Goal: Task Accomplishment & Management: Manage account settings

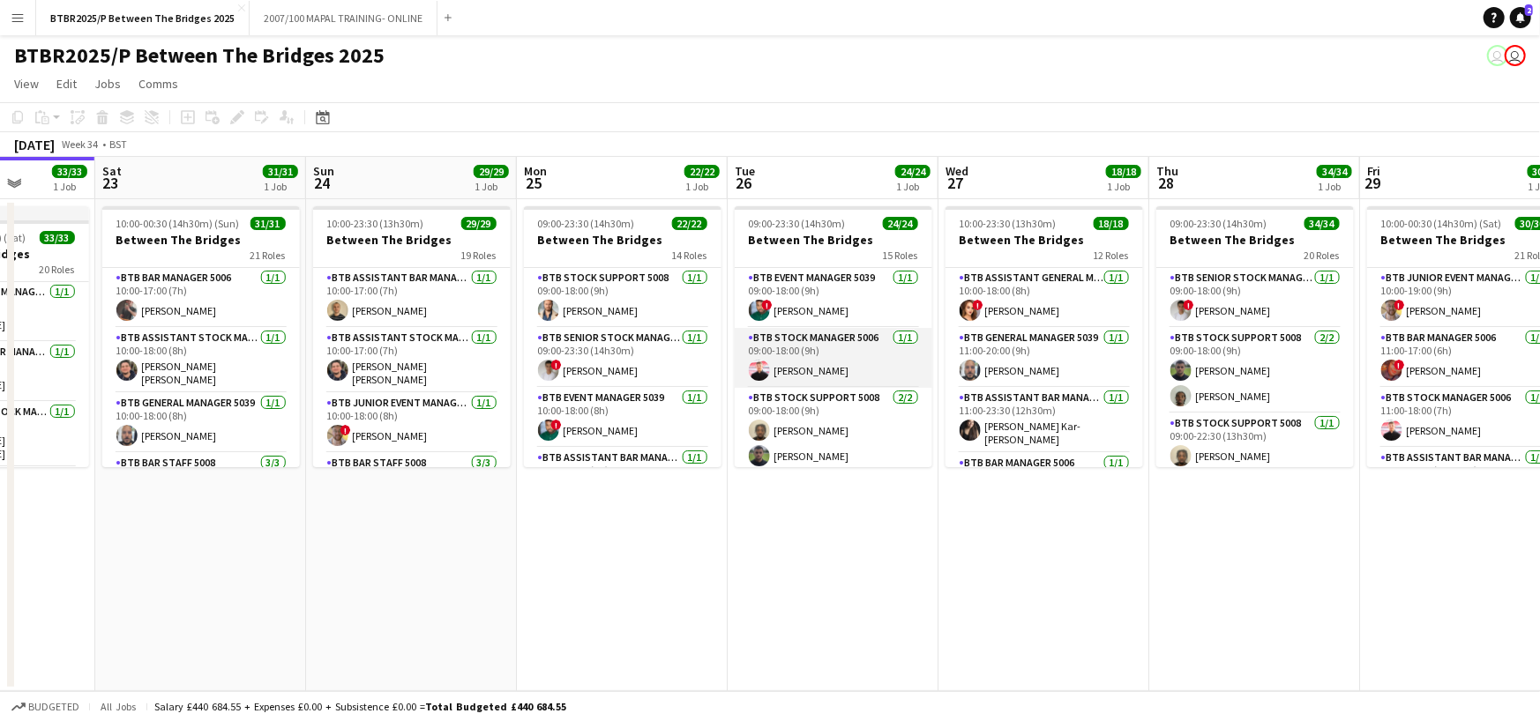
click at [850, 351] on app-card-role "BTB Stock Manager 5006 [DATE] 09:00-18:00 (9h) [PERSON_NAME]" at bounding box center [834, 358] width 198 height 60
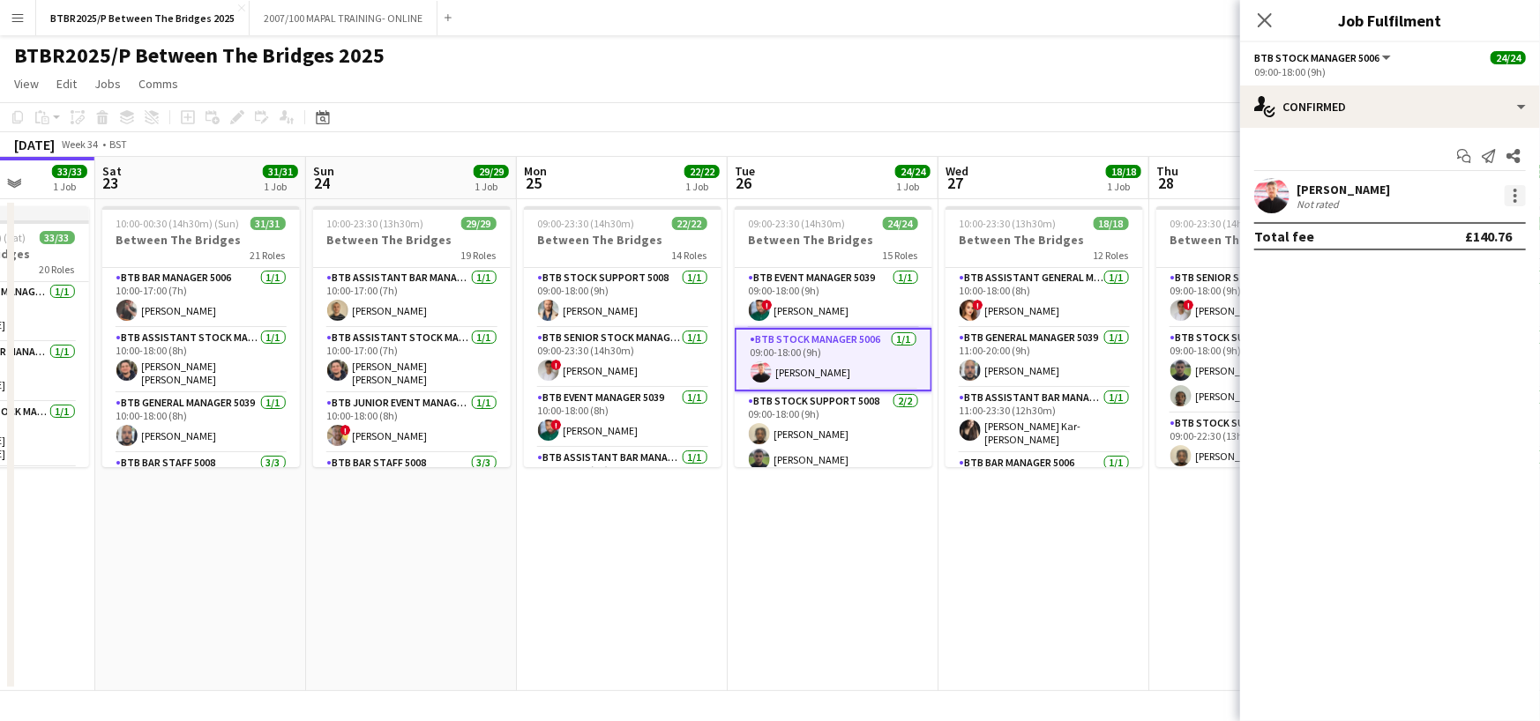
click at [1512, 195] on div at bounding box center [1514, 195] width 21 height 21
click at [1448, 399] on span "Remove" at bounding box center [1429, 397] width 53 height 15
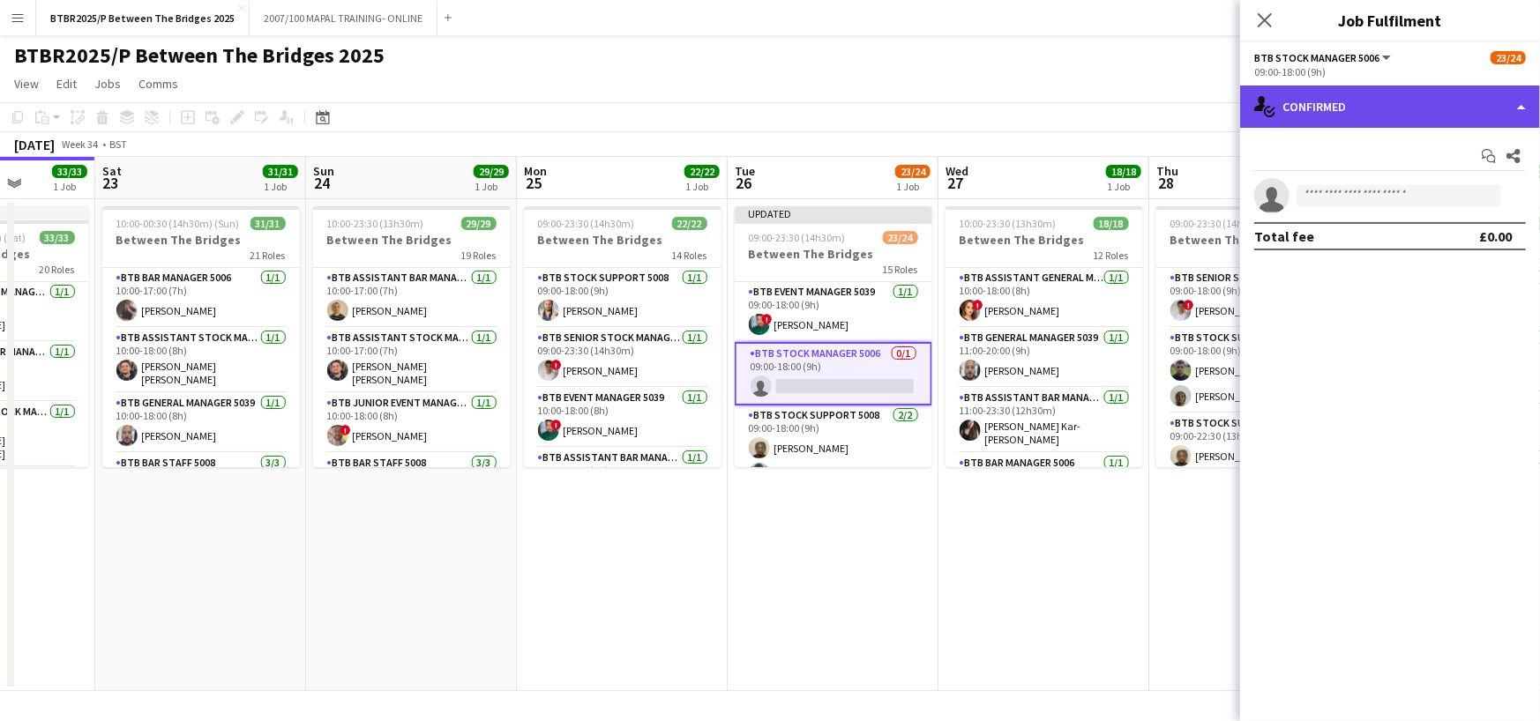
click at [1437, 122] on div "single-neutral-actions-check-2 Confirmed" at bounding box center [1390, 107] width 300 height 42
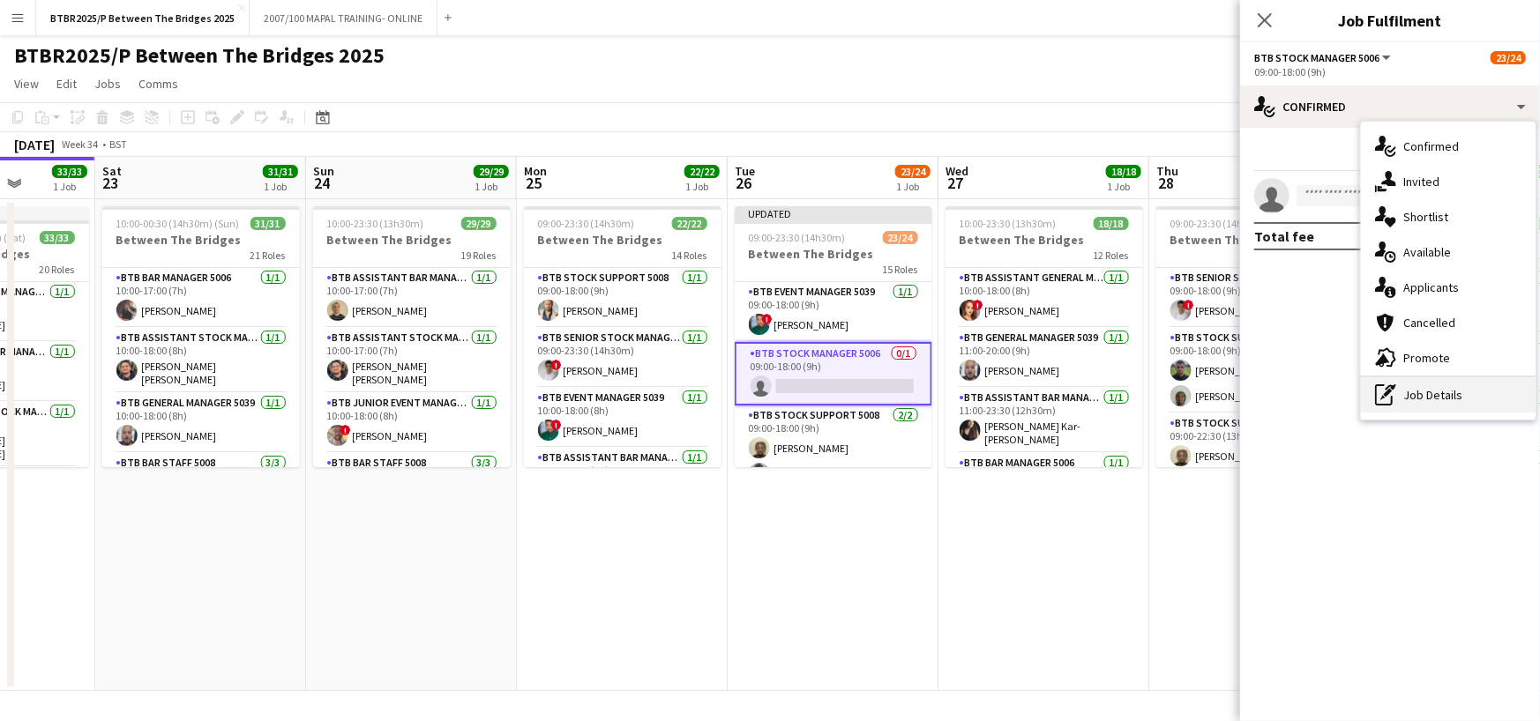
click at [1437, 409] on div "pen-write Job Details" at bounding box center [1448, 394] width 175 height 35
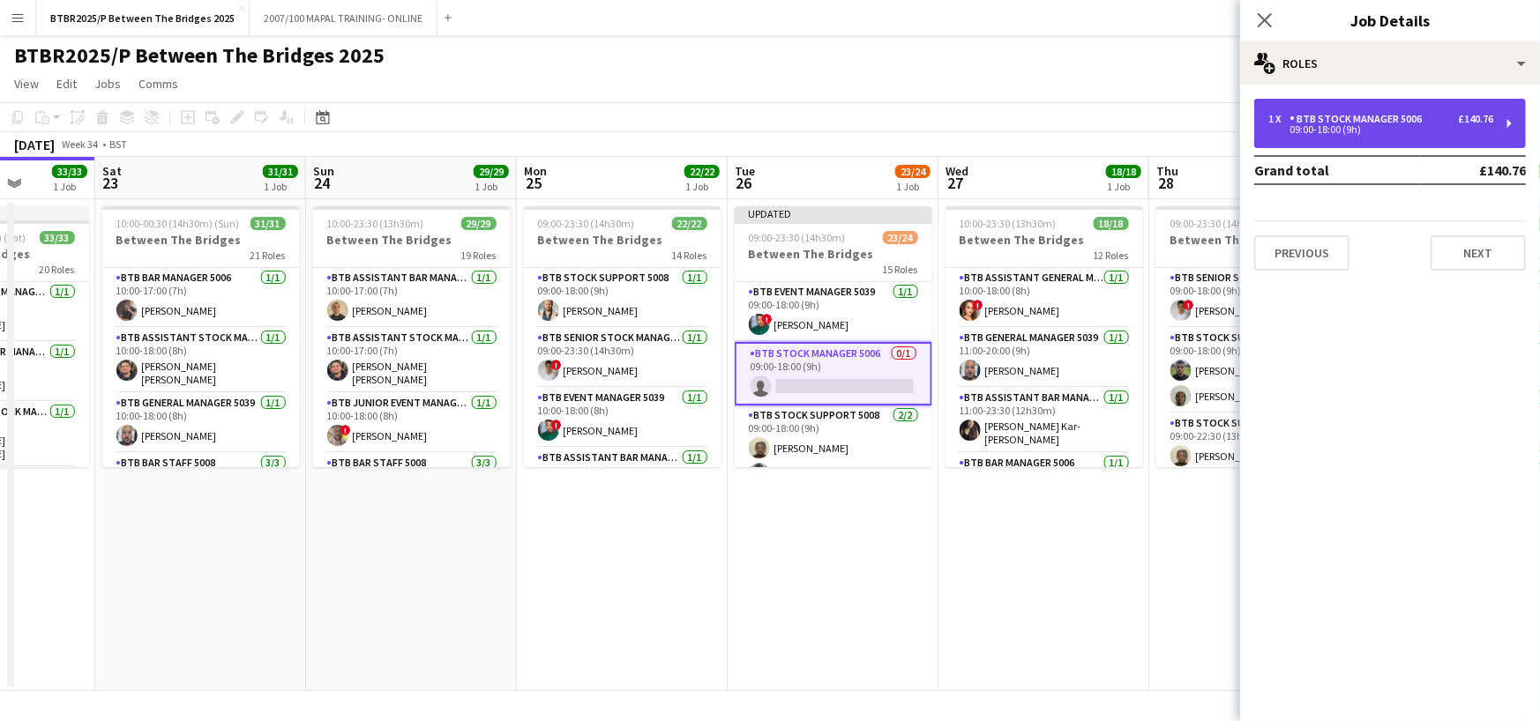
click at [1375, 130] on div "09:00-18:00 (9h)" at bounding box center [1380, 129] width 225 height 9
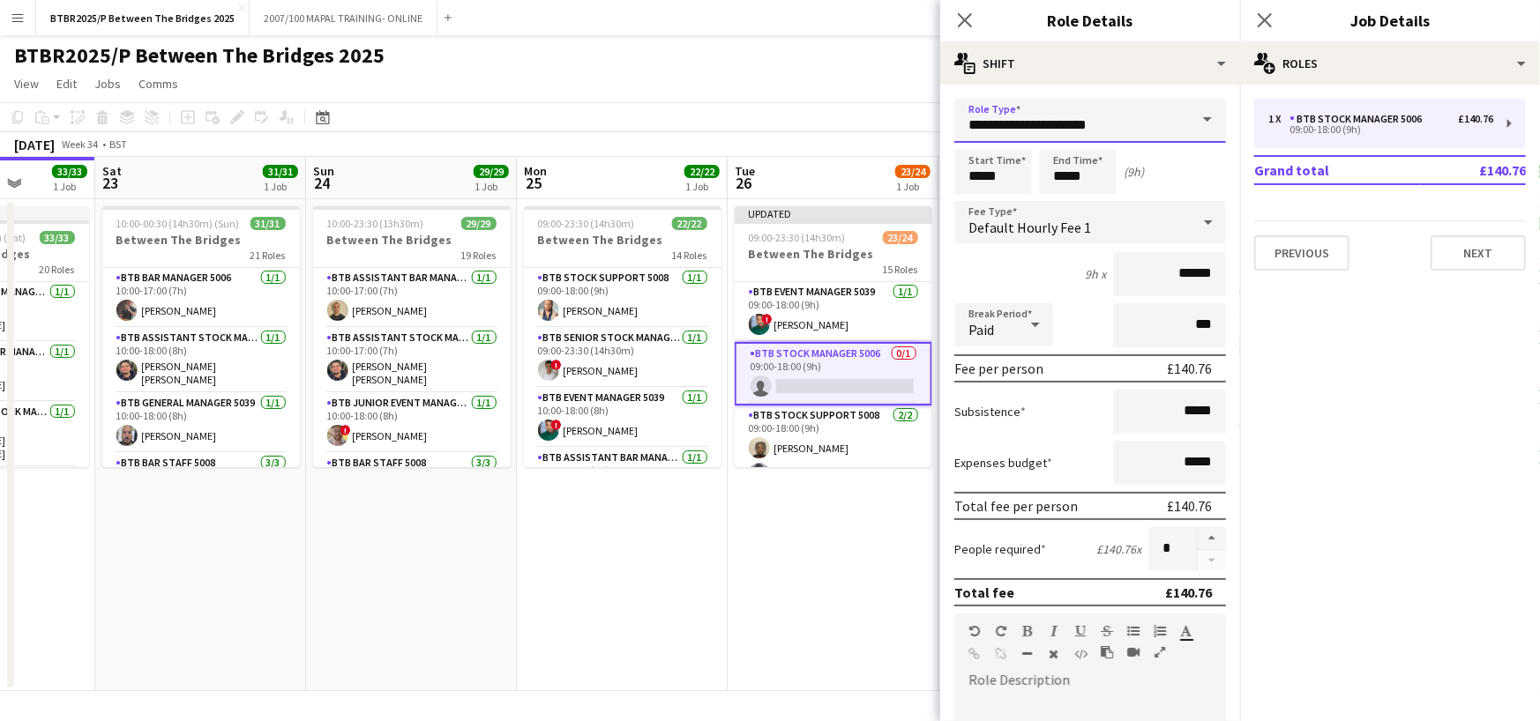
drag, startPoint x: 1060, startPoint y: 121, endPoint x: 997, endPoint y: 123, distance: 63.5
click at [997, 123] on input "**********" at bounding box center [1090, 121] width 272 height 44
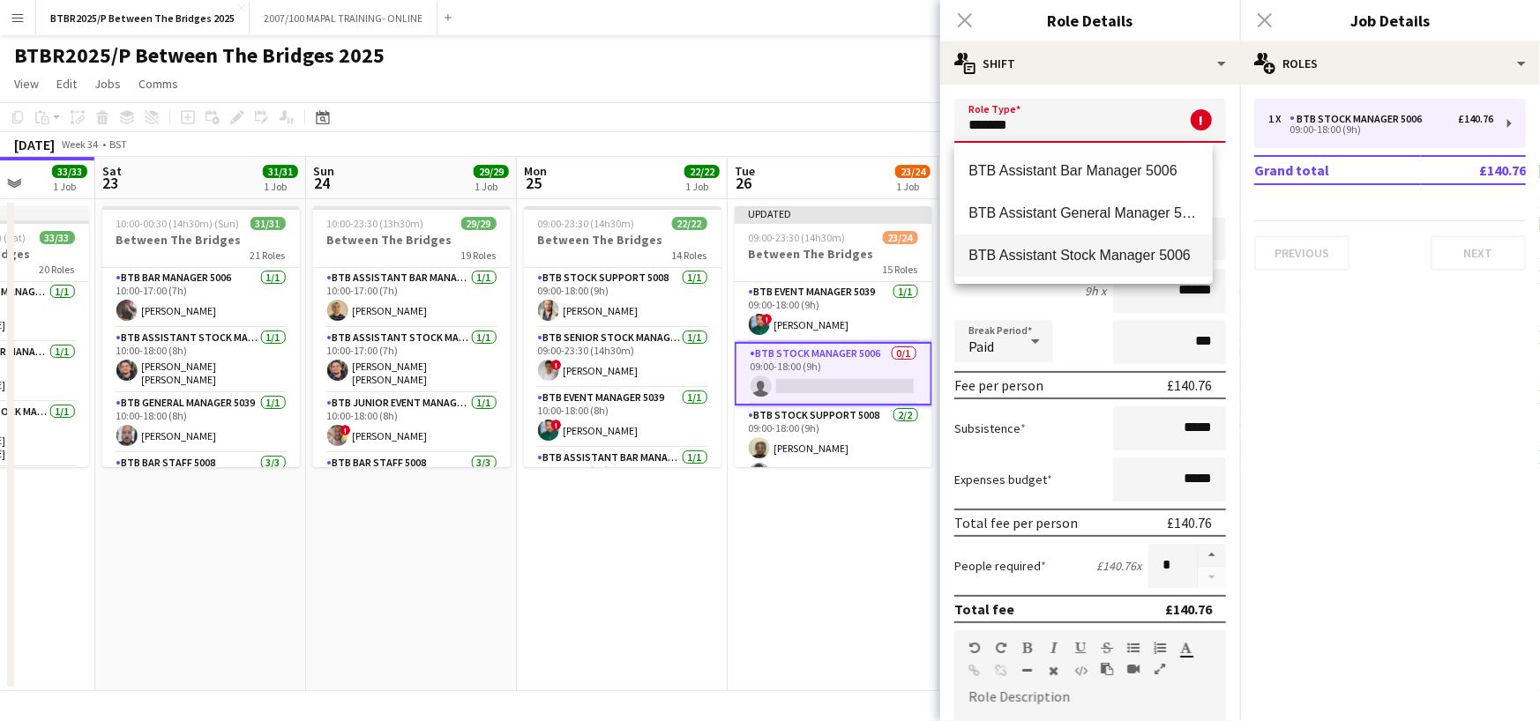
click at [1074, 260] on span "BTB Assistant Stock Manager 5006" at bounding box center [1083, 255] width 230 height 17
type input "**********"
type input "******"
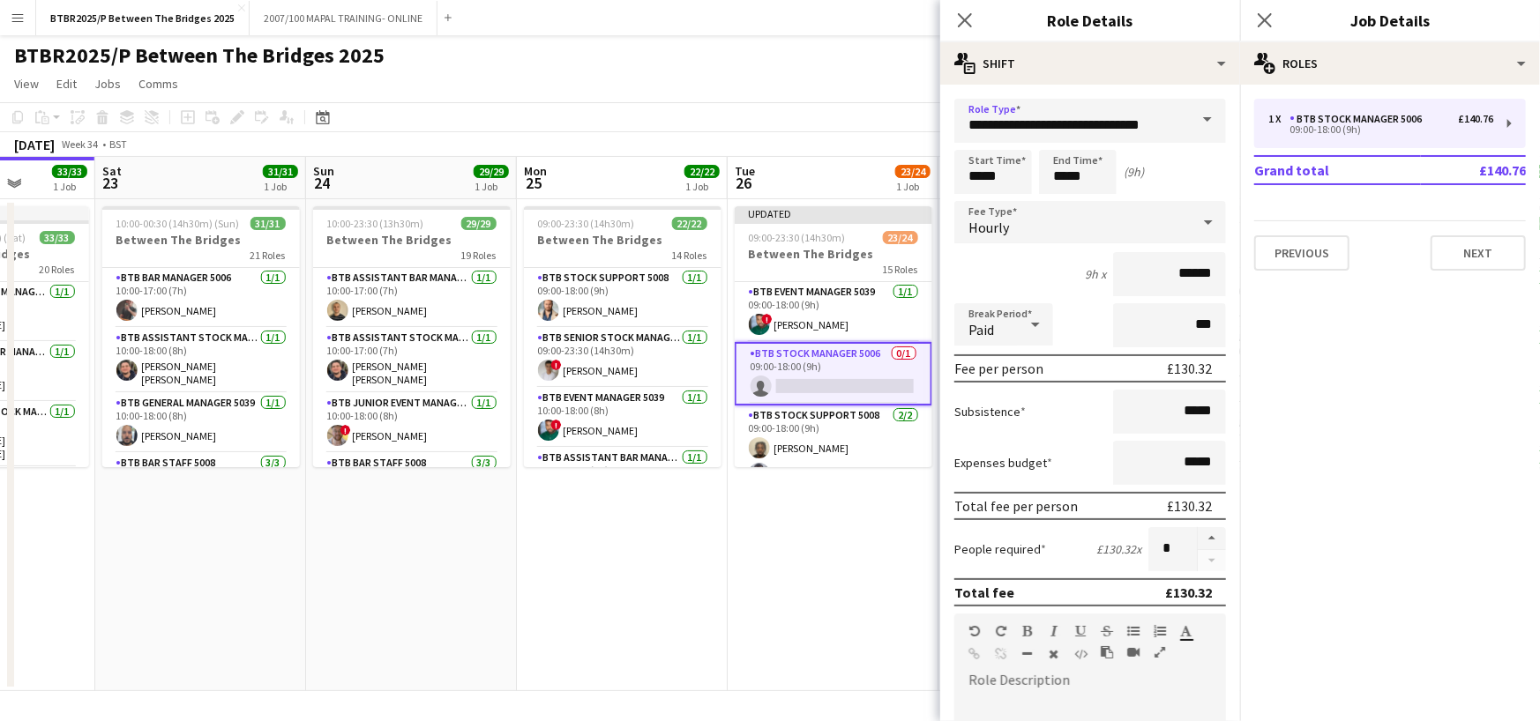
click at [833, 99] on app-page-menu "View Day view expanded Day view collapsed Month view Date picker Jump to [DATE]…" at bounding box center [770, 86] width 1540 height 34
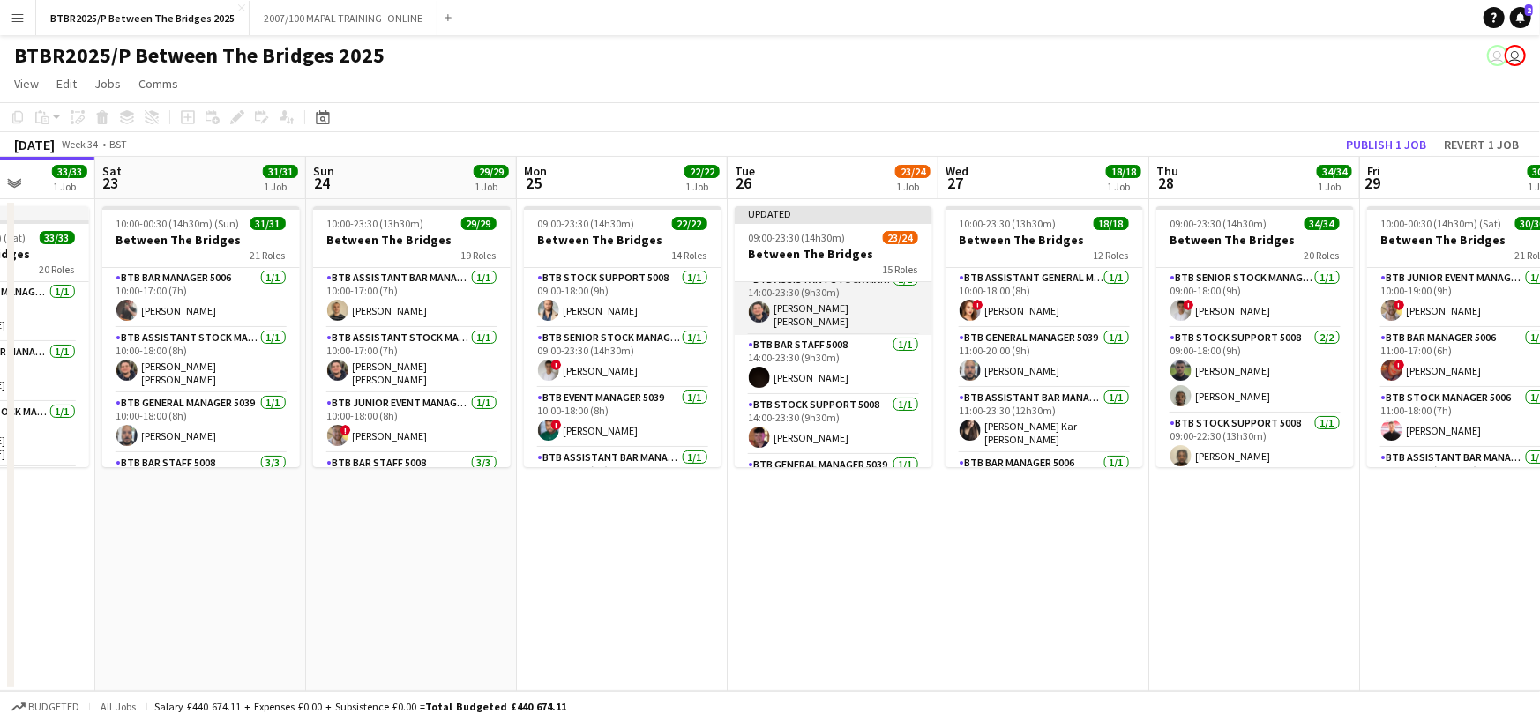
click at [852, 302] on app-card-role "BTB Assistant Stock Manager 5006 [DATE] 14:00-23:30 (9h30m) [PERSON_NAME] [PERS…" at bounding box center [834, 302] width 198 height 65
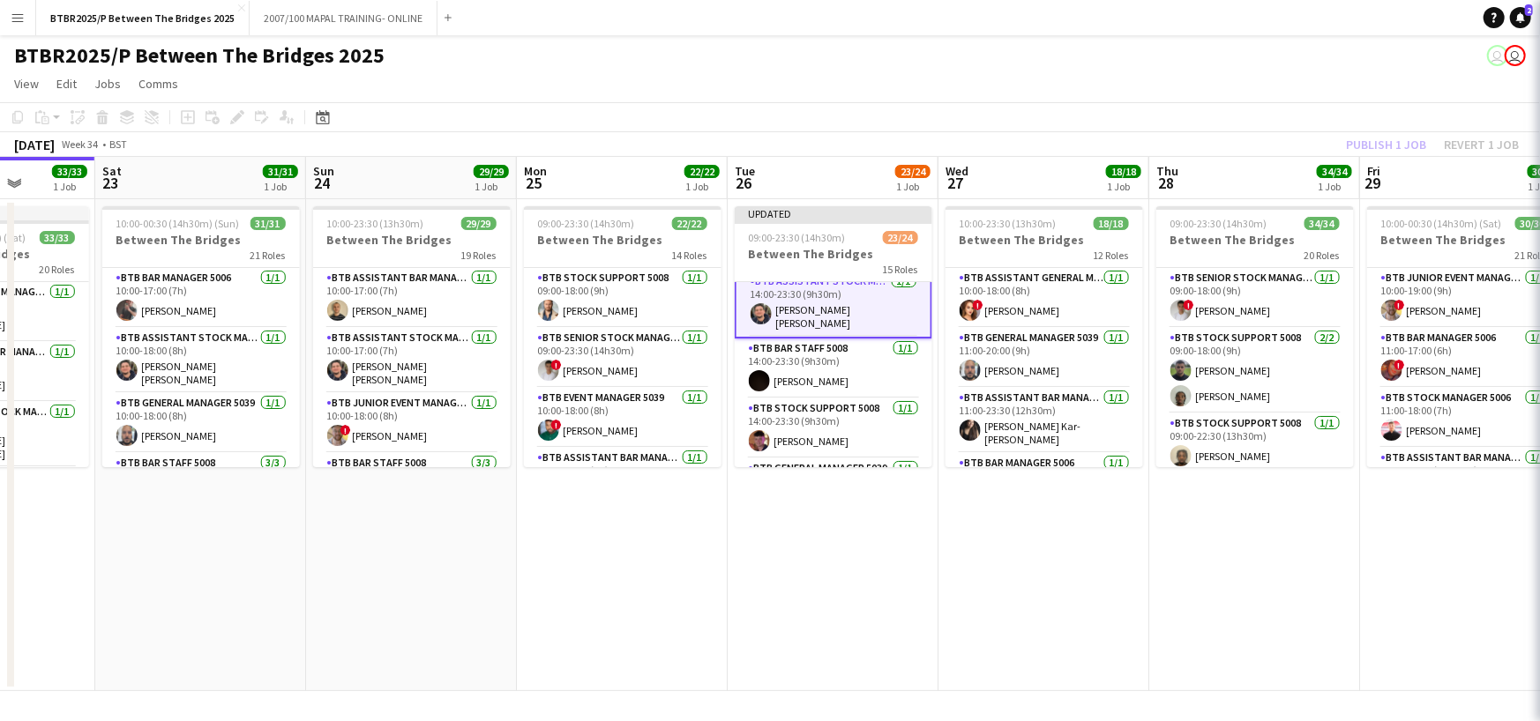
scroll to position [706, 0]
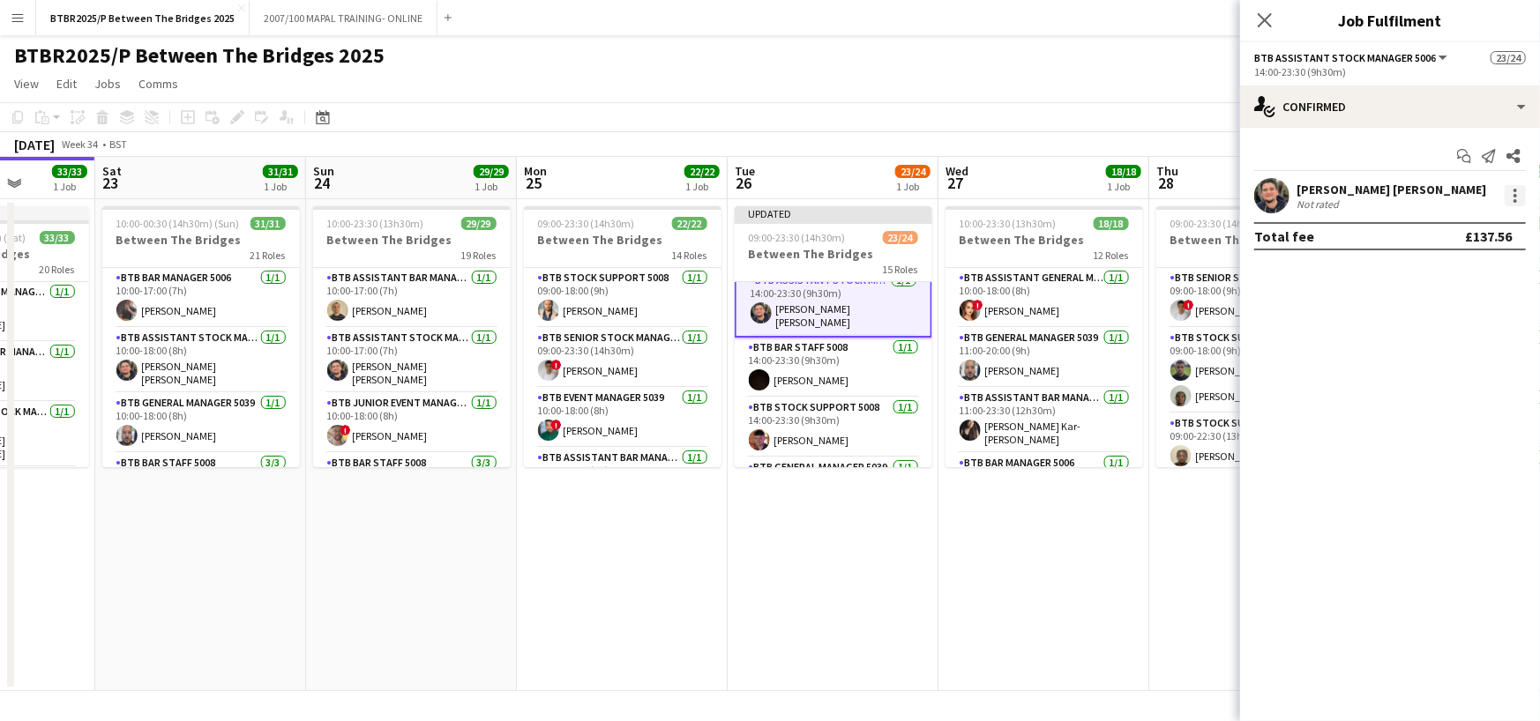
click at [1508, 193] on div at bounding box center [1514, 195] width 21 height 21
click at [1456, 400] on span "Remove" at bounding box center [1457, 398] width 109 height 16
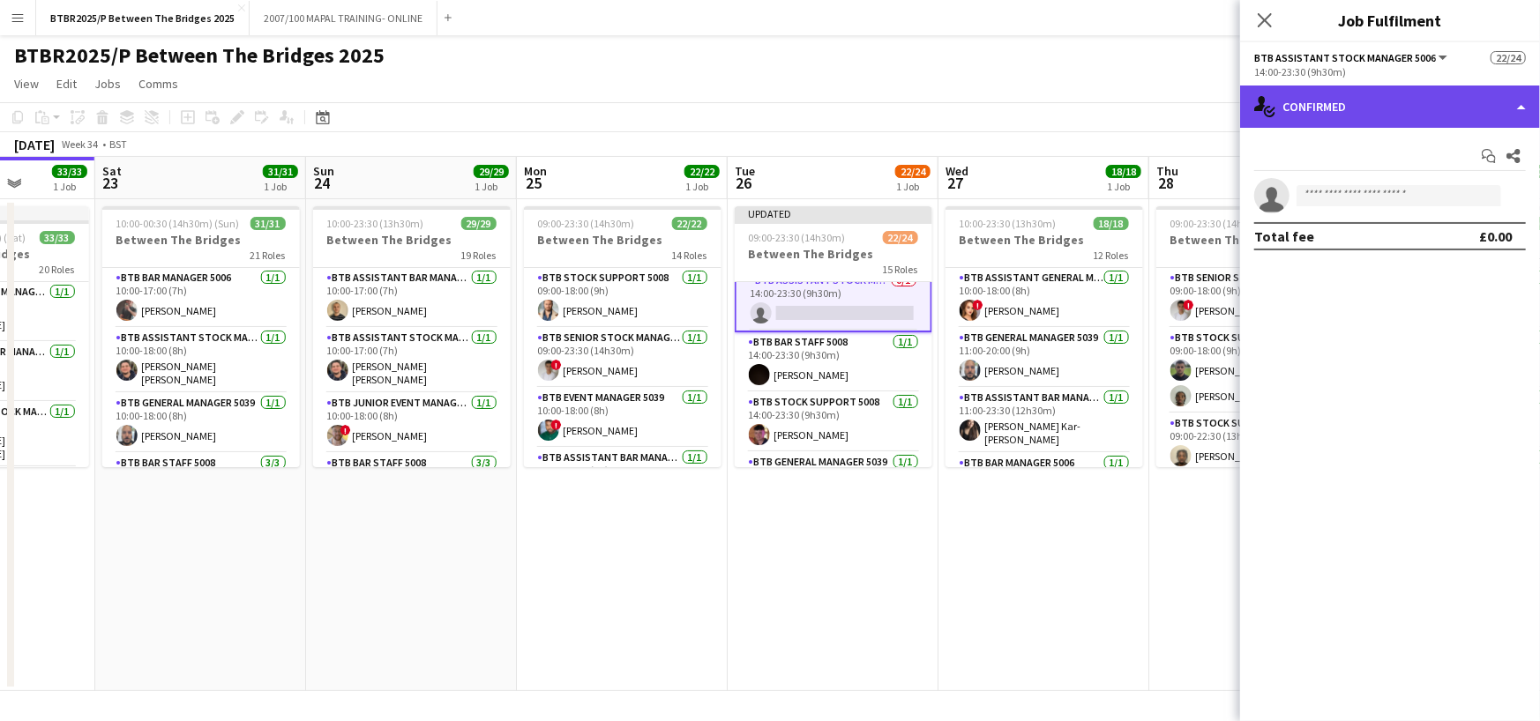
click at [1362, 120] on div "single-neutral-actions-check-2 Confirmed" at bounding box center [1390, 107] width 300 height 42
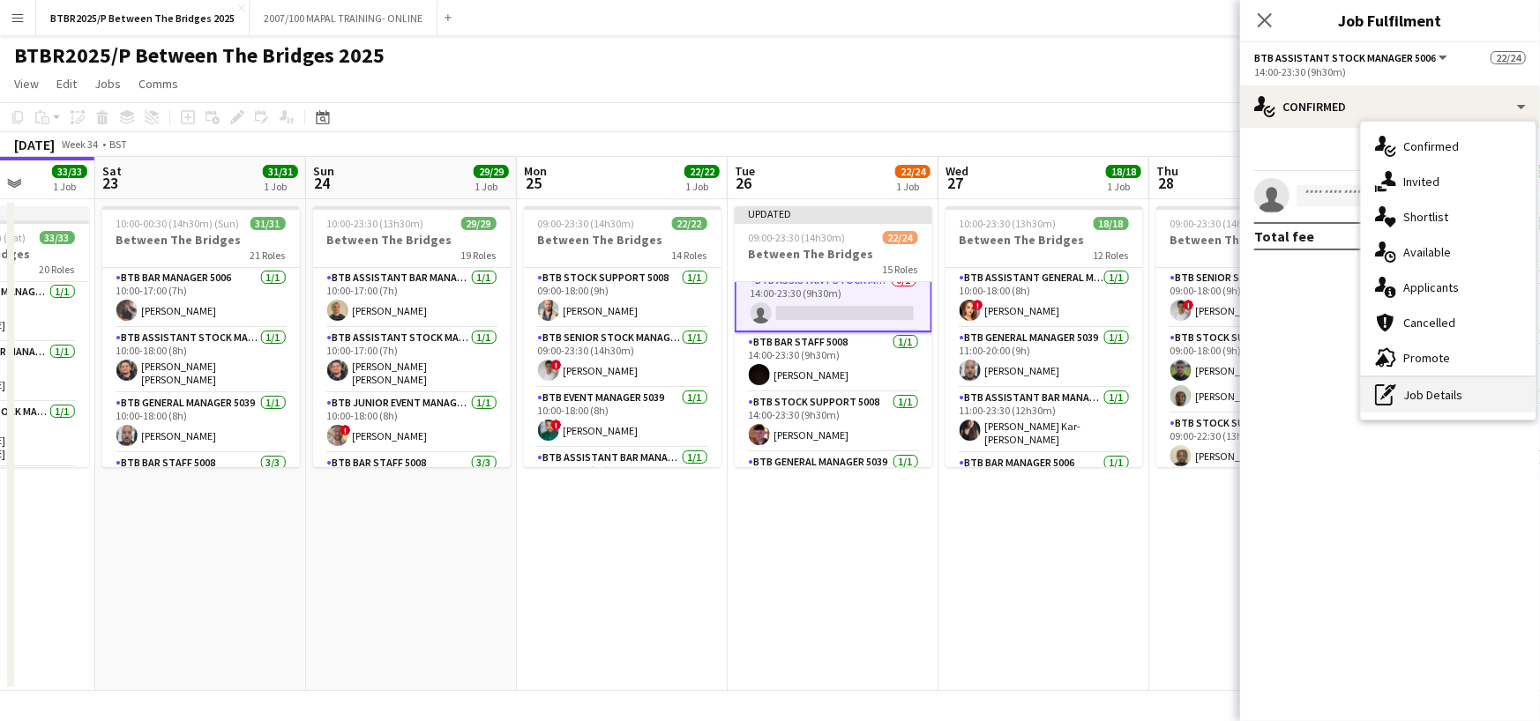
click at [1426, 398] on div "pen-write Job Details" at bounding box center [1448, 394] width 175 height 35
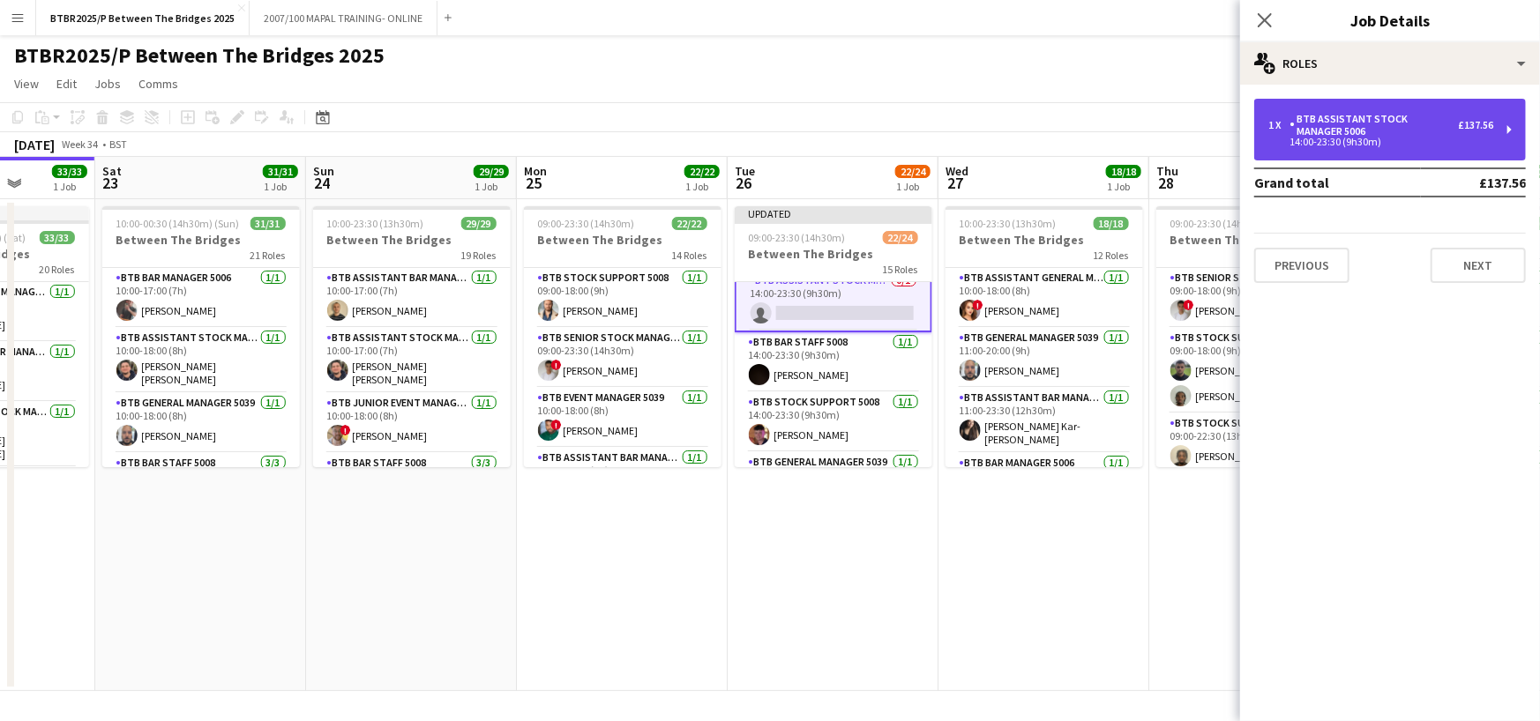
click at [1415, 135] on div "BTB Assistant Stock Manager 5006" at bounding box center [1373, 125] width 168 height 25
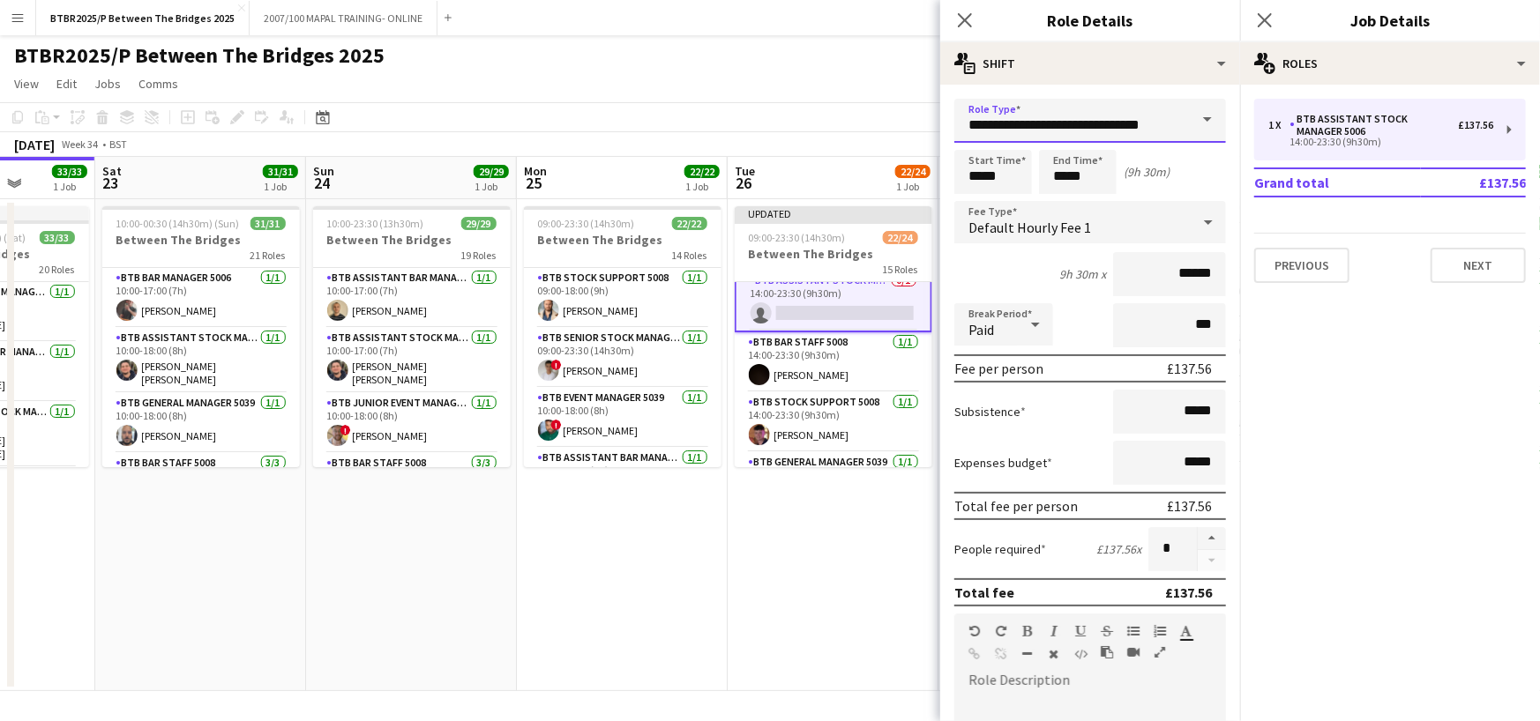
click at [1051, 124] on input "**********" at bounding box center [1090, 121] width 272 height 44
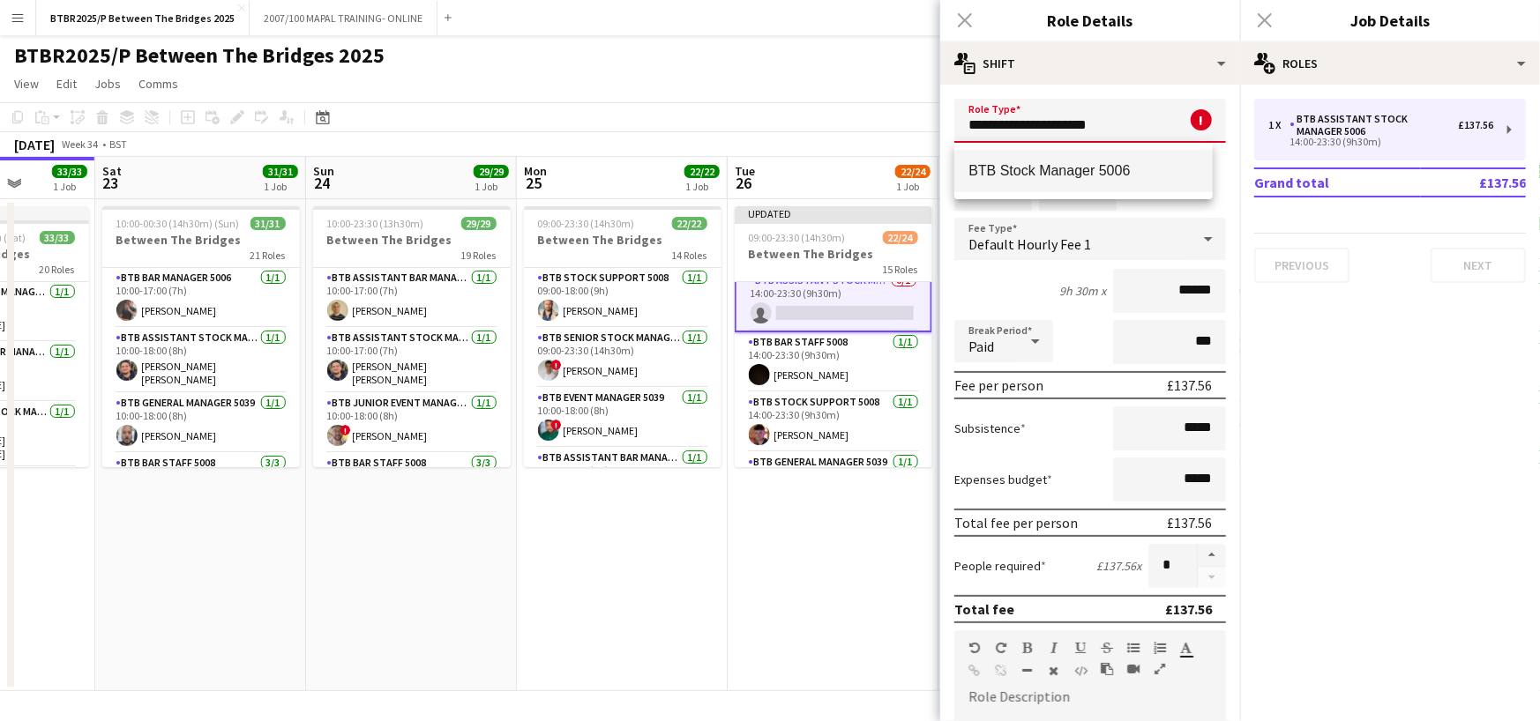
type input "**********"
click at [1103, 175] on span "BTB Stock Manager 5006" at bounding box center [1083, 170] width 230 height 17
type input "******"
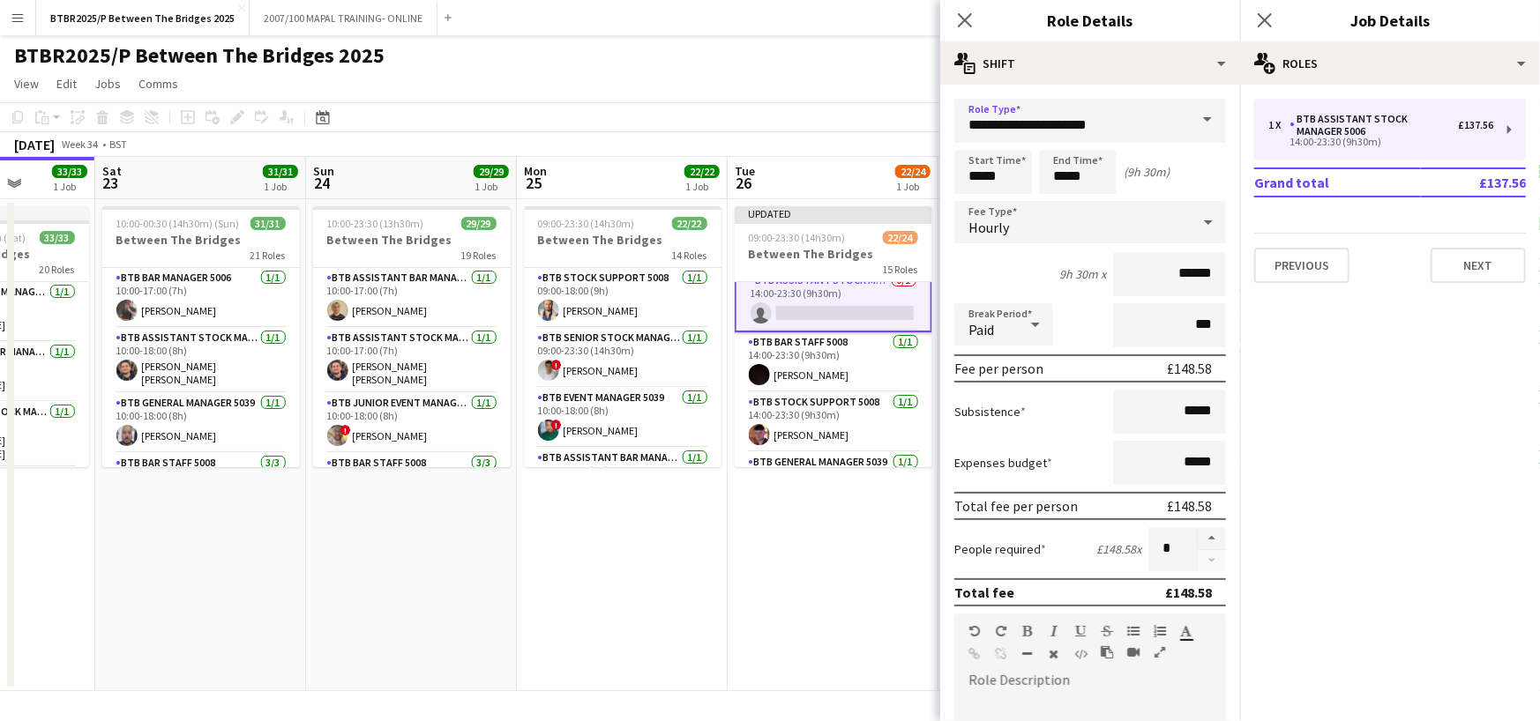
click at [896, 126] on app-toolbar "Copy Paste Paste Ctrl+V Paste with crew Ctrl+Shift+V Paste linked Job [GEOGRAPH…" at bounding box center [770, 117] width 1540 height 30
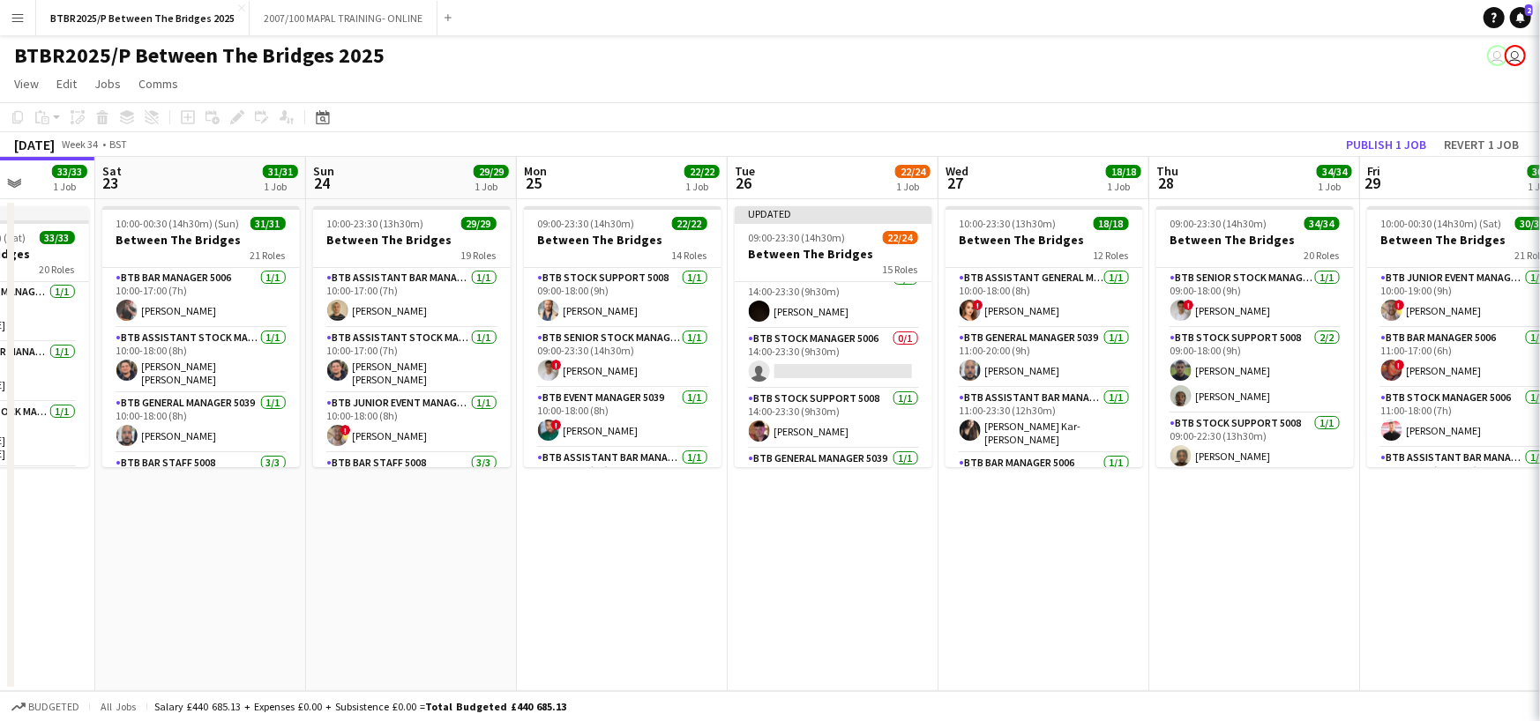
scroll to position [765, 0]
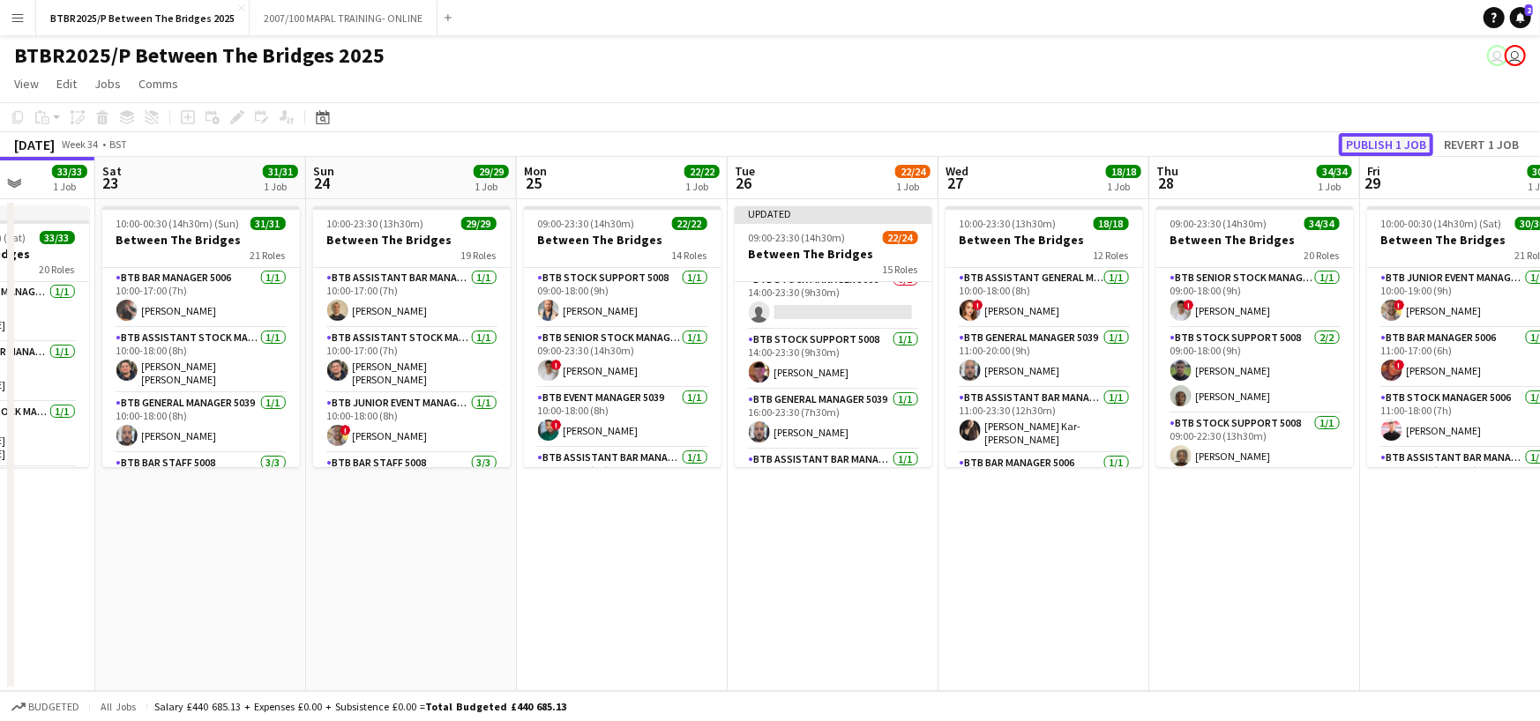
click at [1382, 140] on button "Publish 1 job" at bounding box center [1386, 144] width 94 height 23
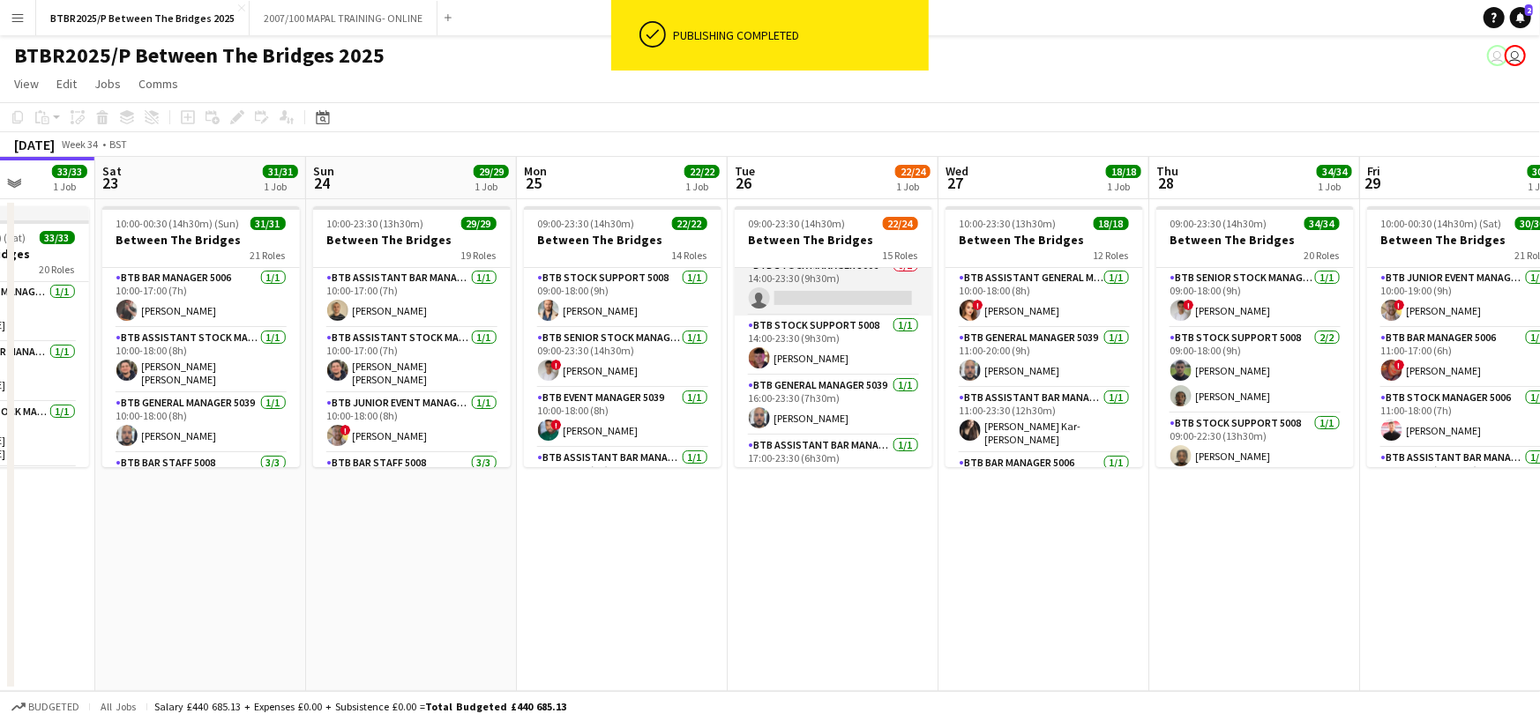
click at [834, 291] on app-card-role "BTB Stock Manager 5006 0/1 14:00-23:30 (9h30m) single-neutral-actions" at bounding box center [834, 286] width 198 height 60
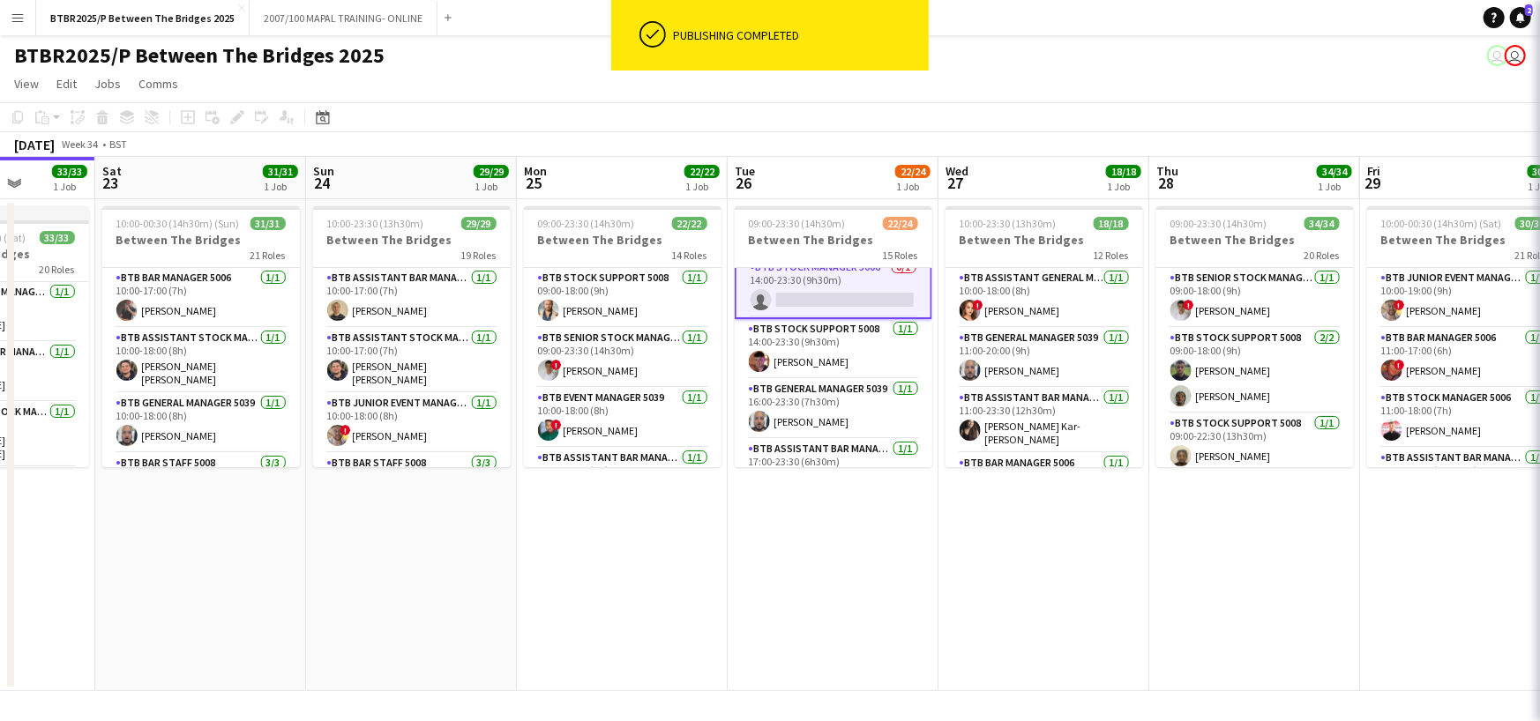
scroll to position [767, 0]
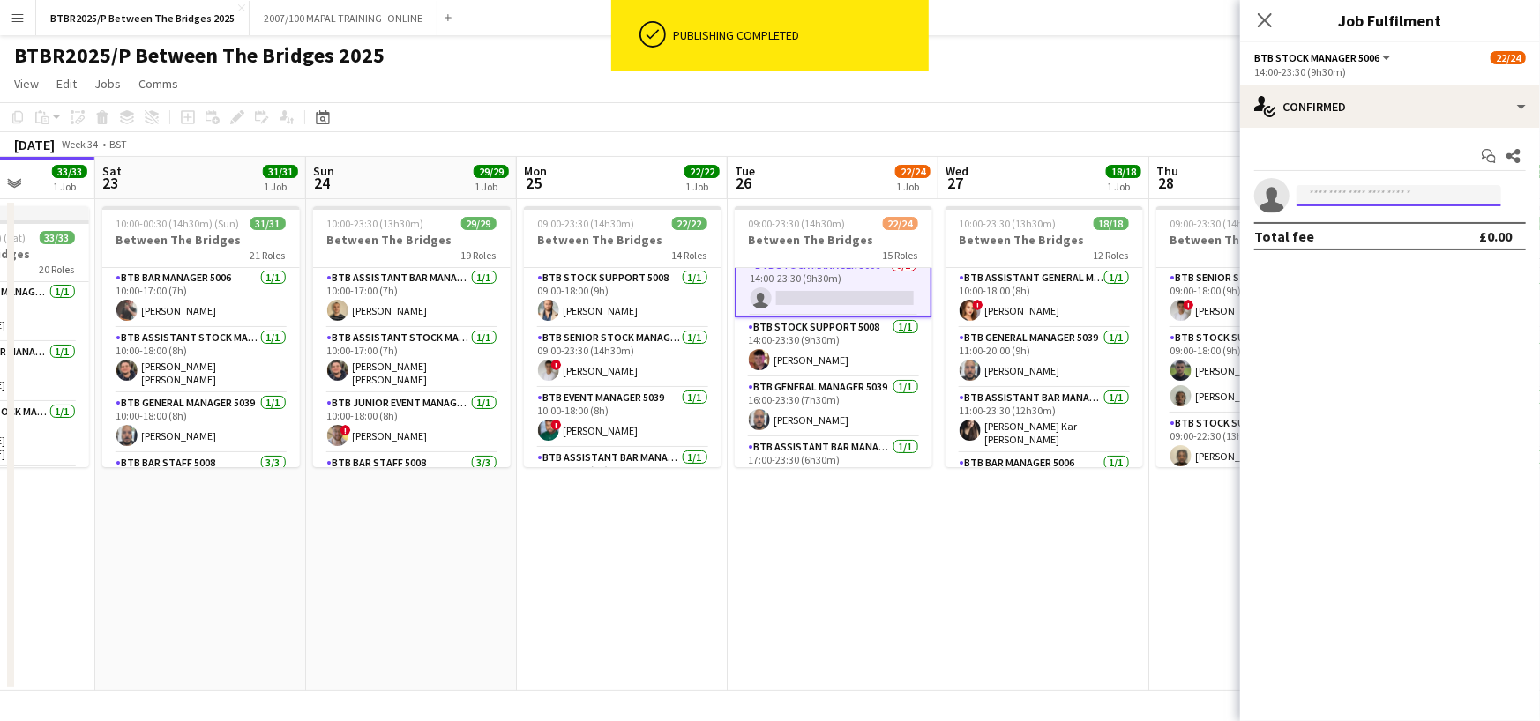
click at [1385, 193] on input at bounding box center [1398, 195] width 205 height 21
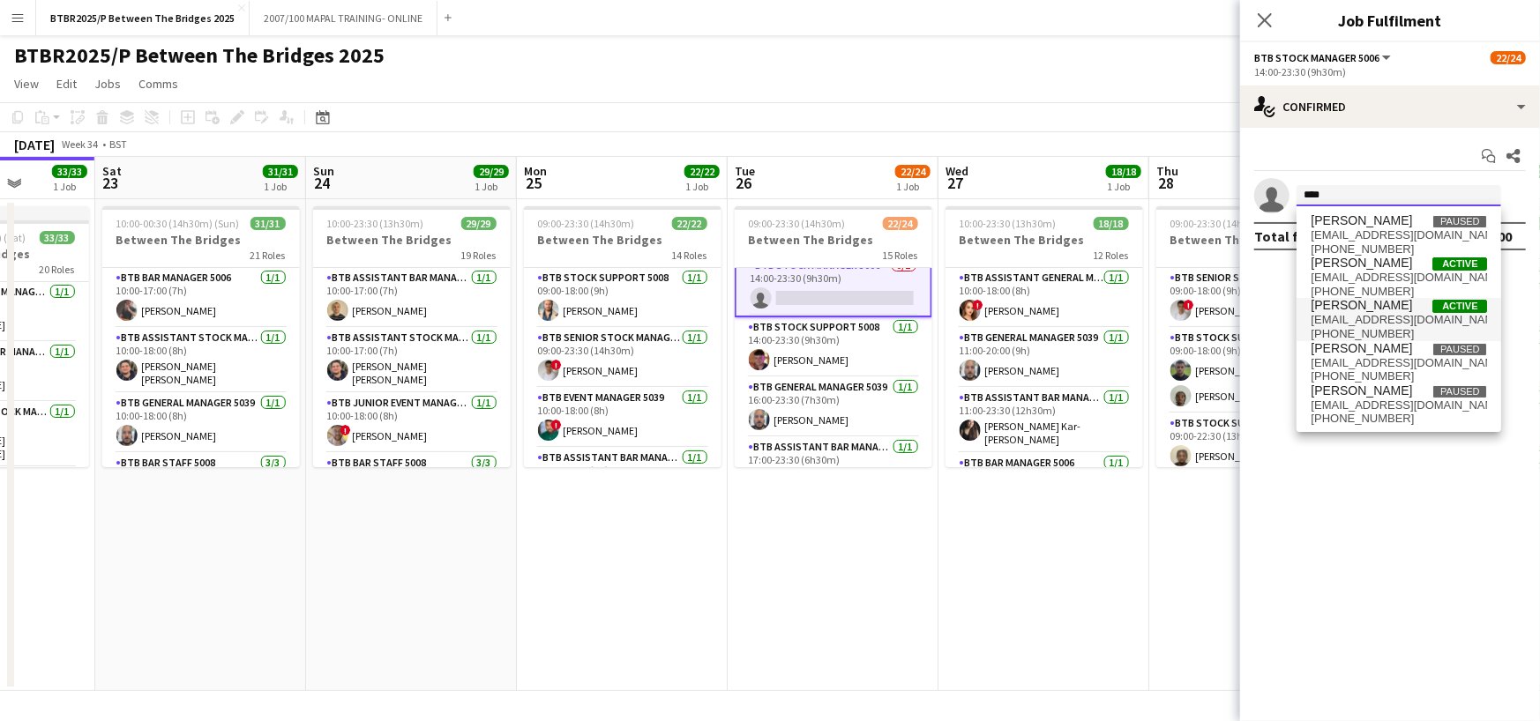
type input "****"
click at [1392, 314] on span "[EMAIL_ADDRESS][DOMAIN_NAME]" at bounding box center [1398, 320] width 176 height 14
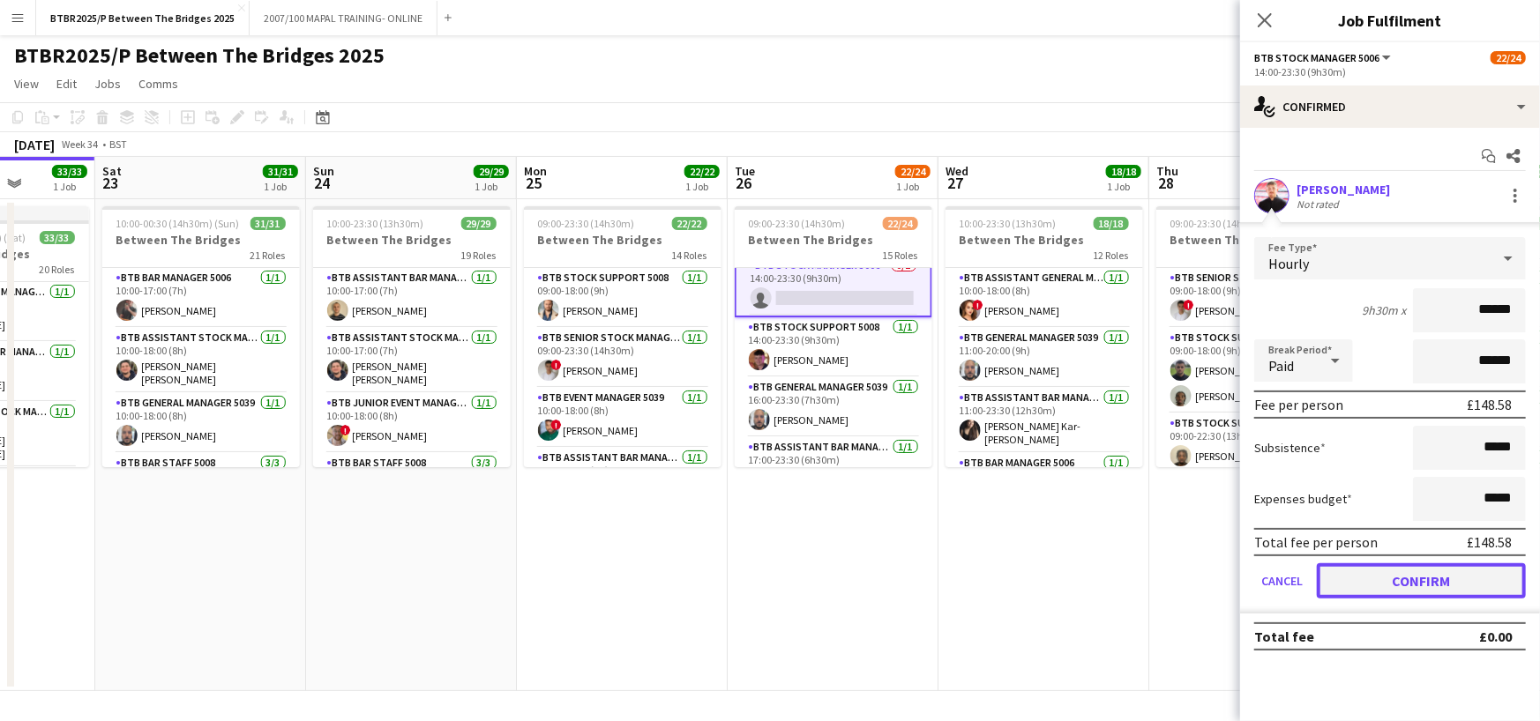
click at [1421, 571] on button "Confirm" at bounding box center [1421, 581] width 209 height 35
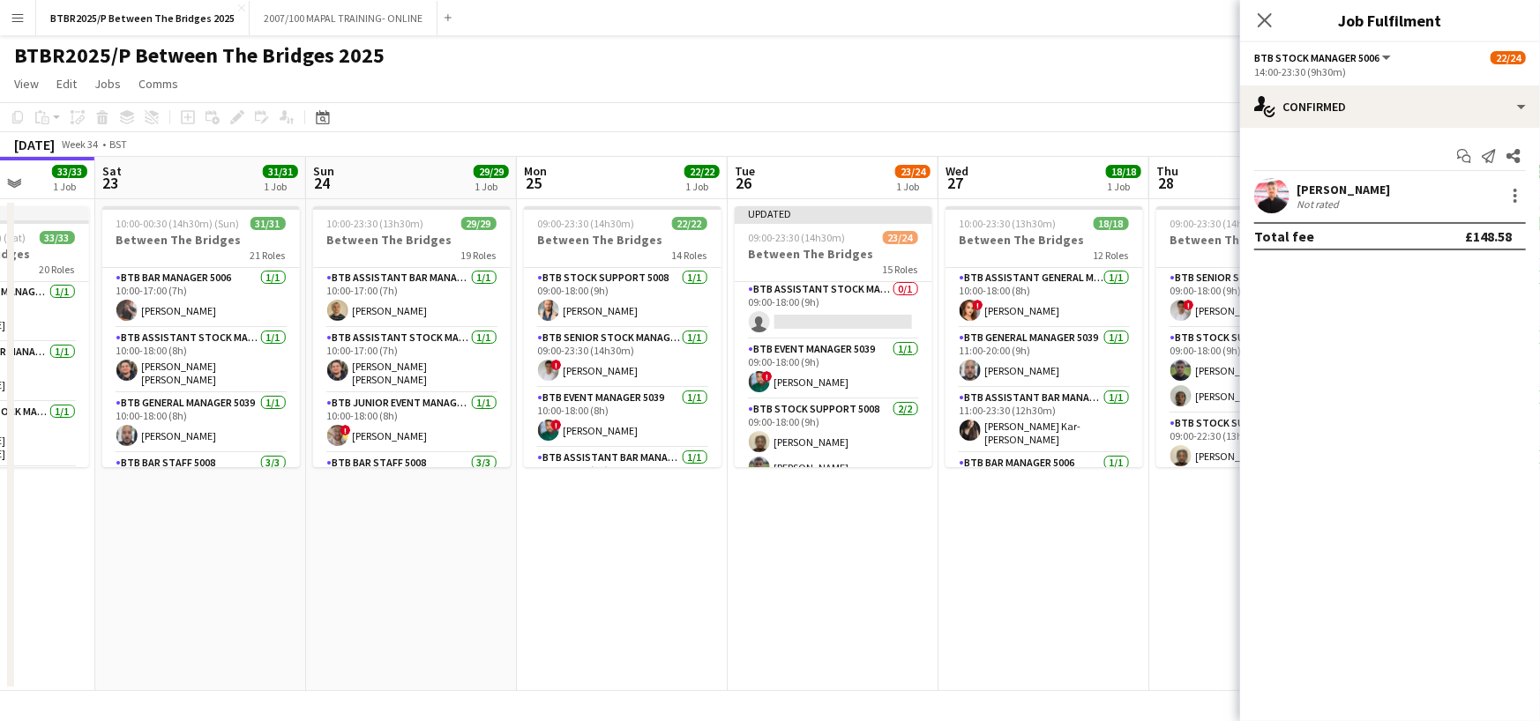
scroll to position [0, 0]
click at [848, 325] on app-card-role "BTB Assistant Stock Manager 5006 0/1 09:00-18:00 (9h) single-neutral-actions" at bounding box center [834, 312] width 198 height 60
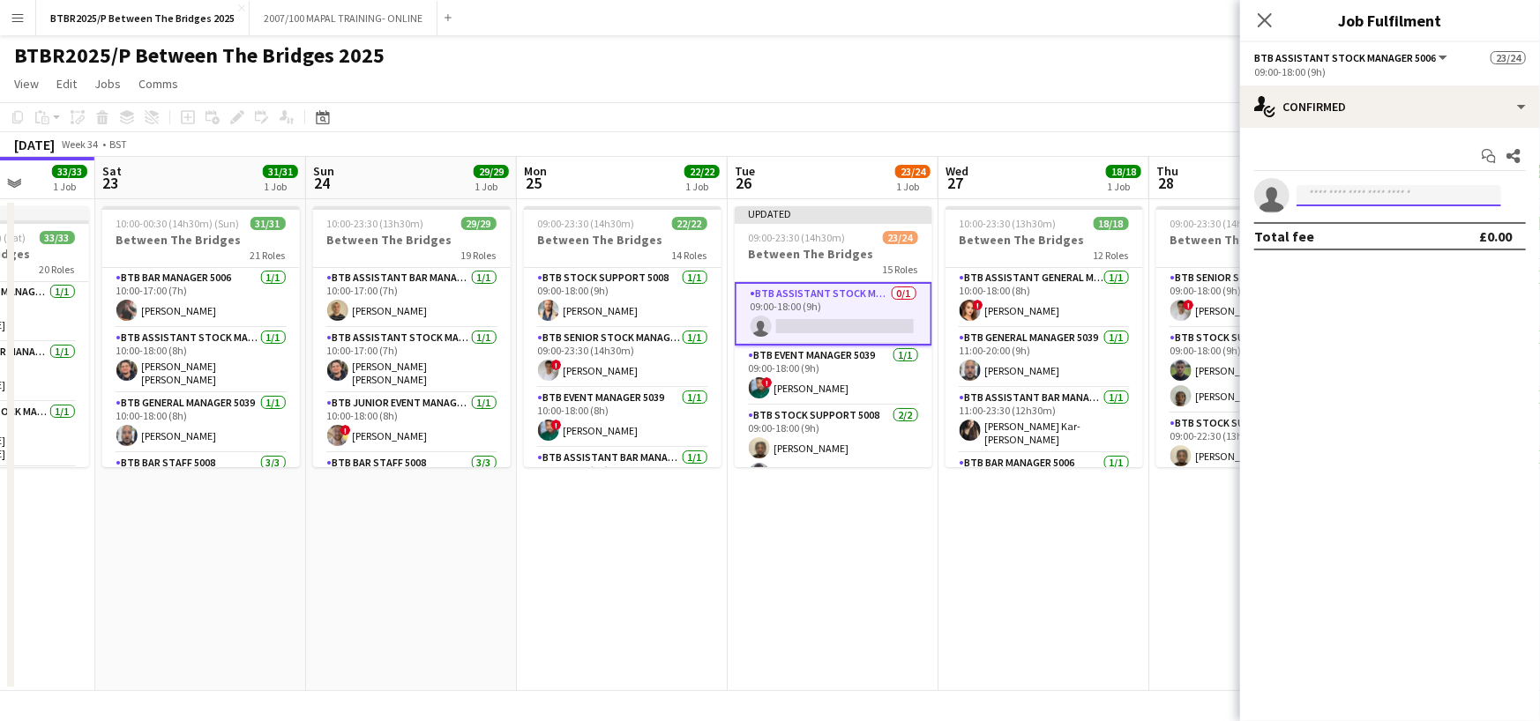
click at [1393, 197] on input at bounding box center [1398, 195] width 205 height 21
type input "**********"
click at [1404, 235] on span "[EMAIL_ADDRESS][DOMAIN_NAME]" at bounding box center [1398, 235] width 176 height 14
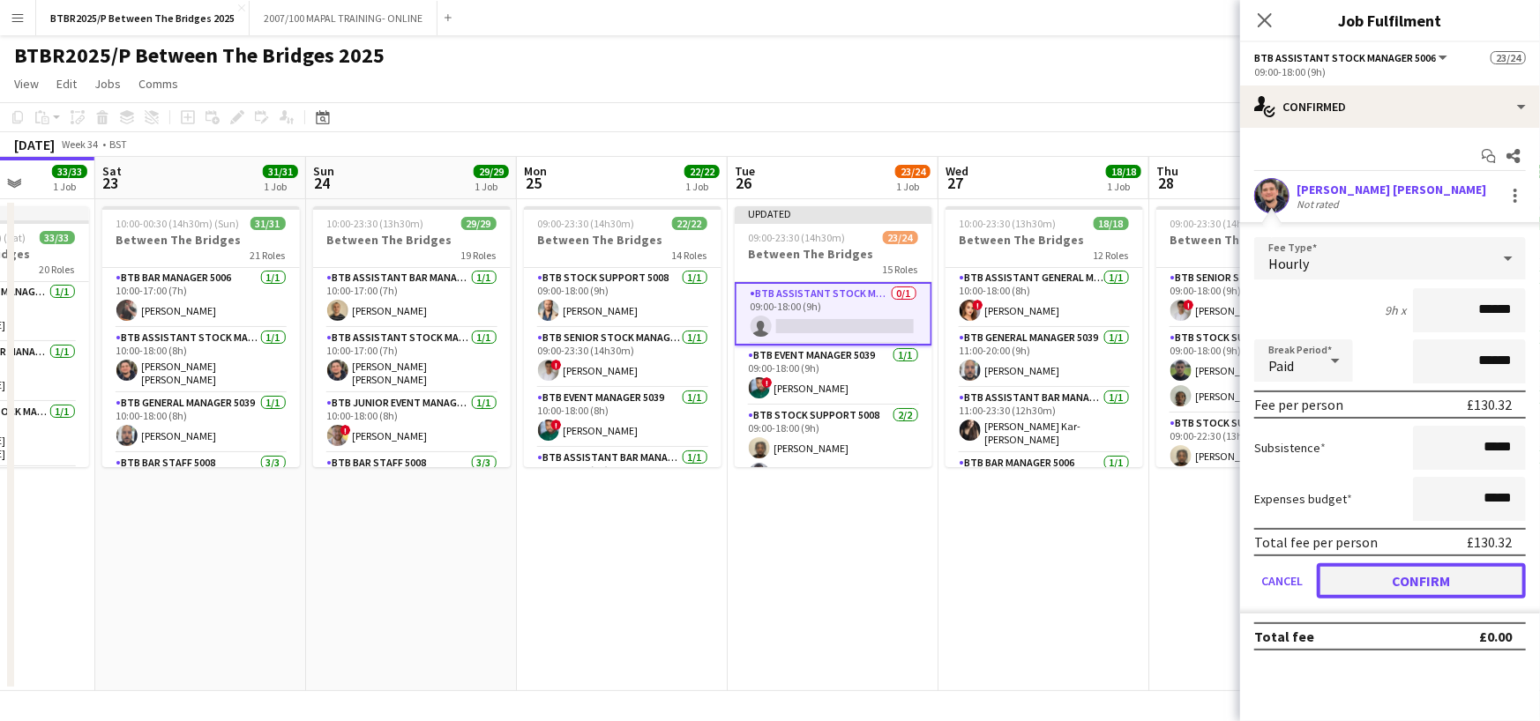
click at [1450, 584] on button "Confirm" at bounding box center [1421, 581] width 209 height 35
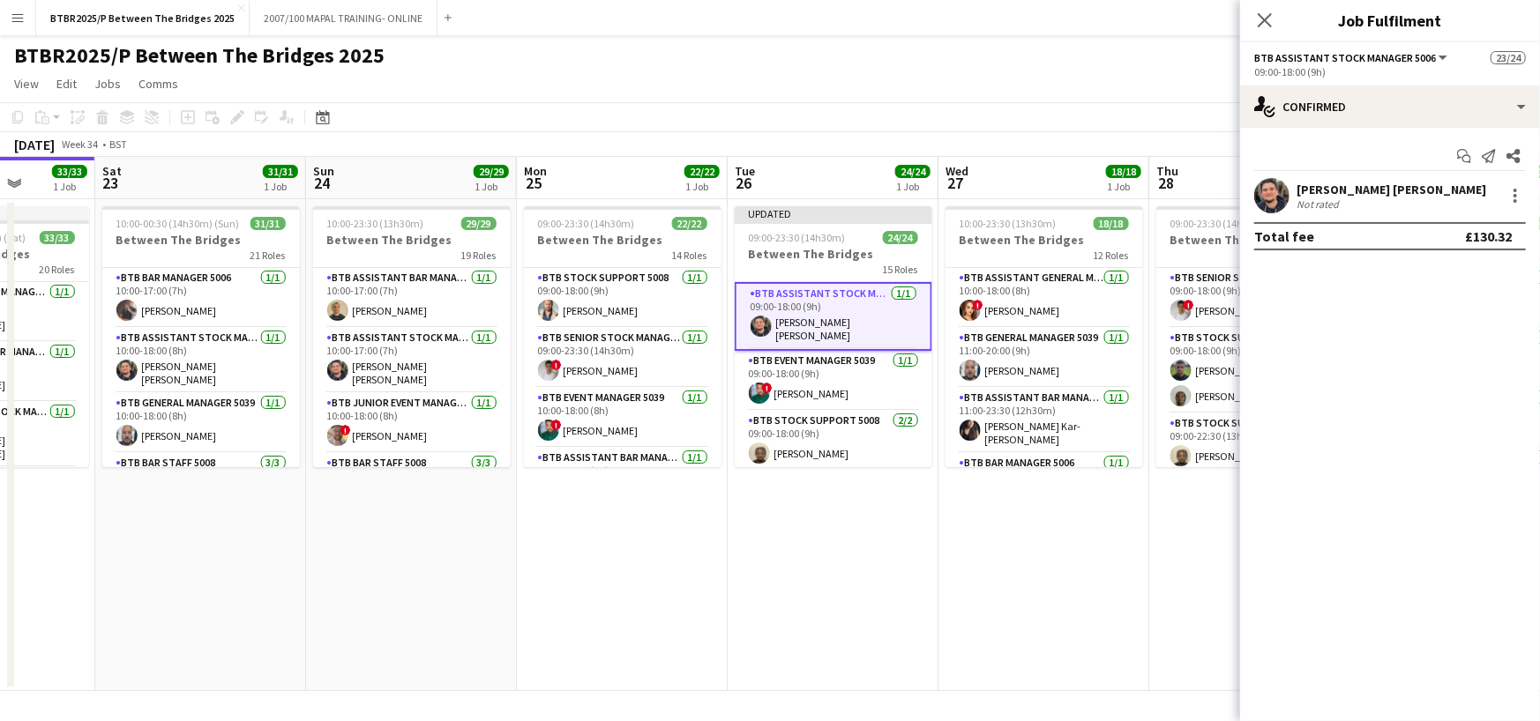
click at [1146, 47] on div "BTBR2025/P Between The Bridges 2025 user user" at bounding box center [770, 52] width 1540 height 34
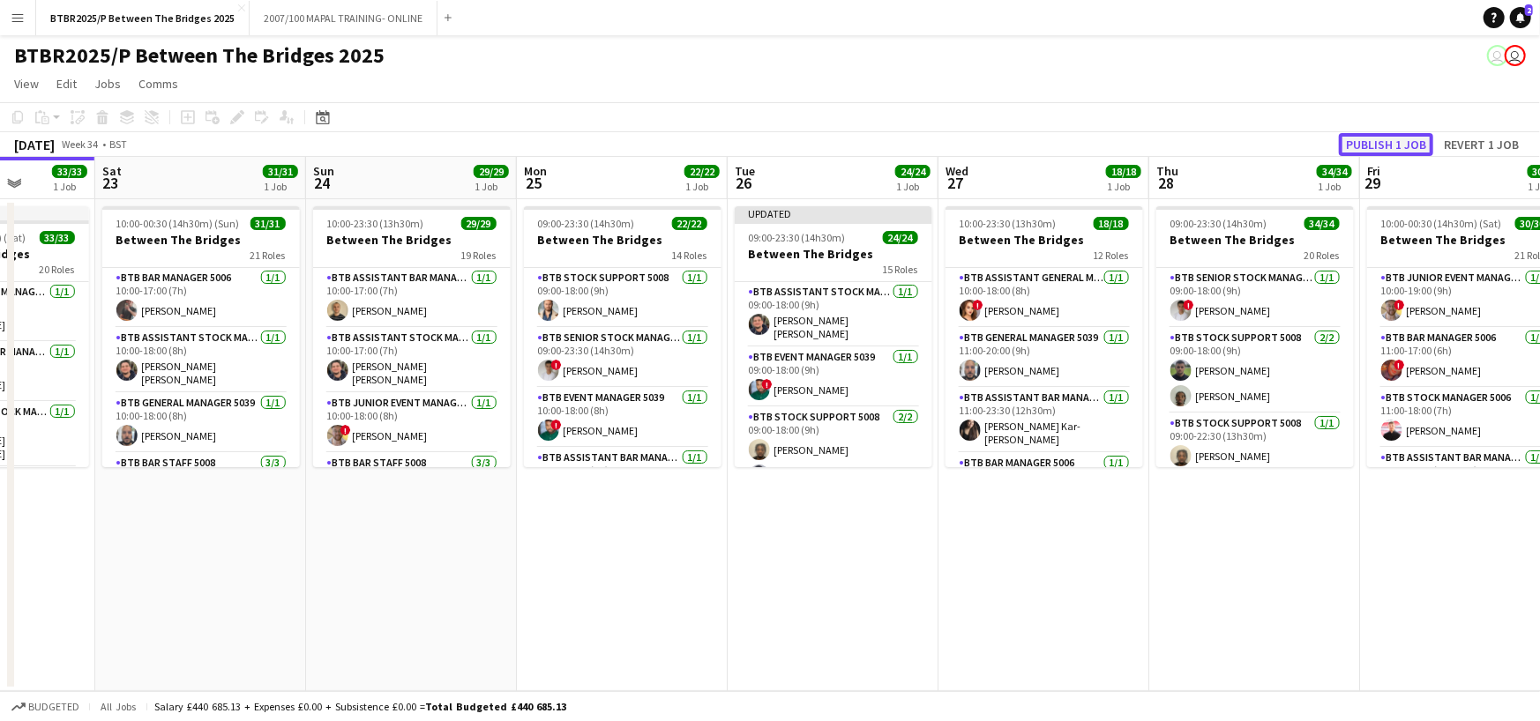
click at [1407, 140] on button "Publish 1 job" at bounding box center [1386, 144] width 94 height 23
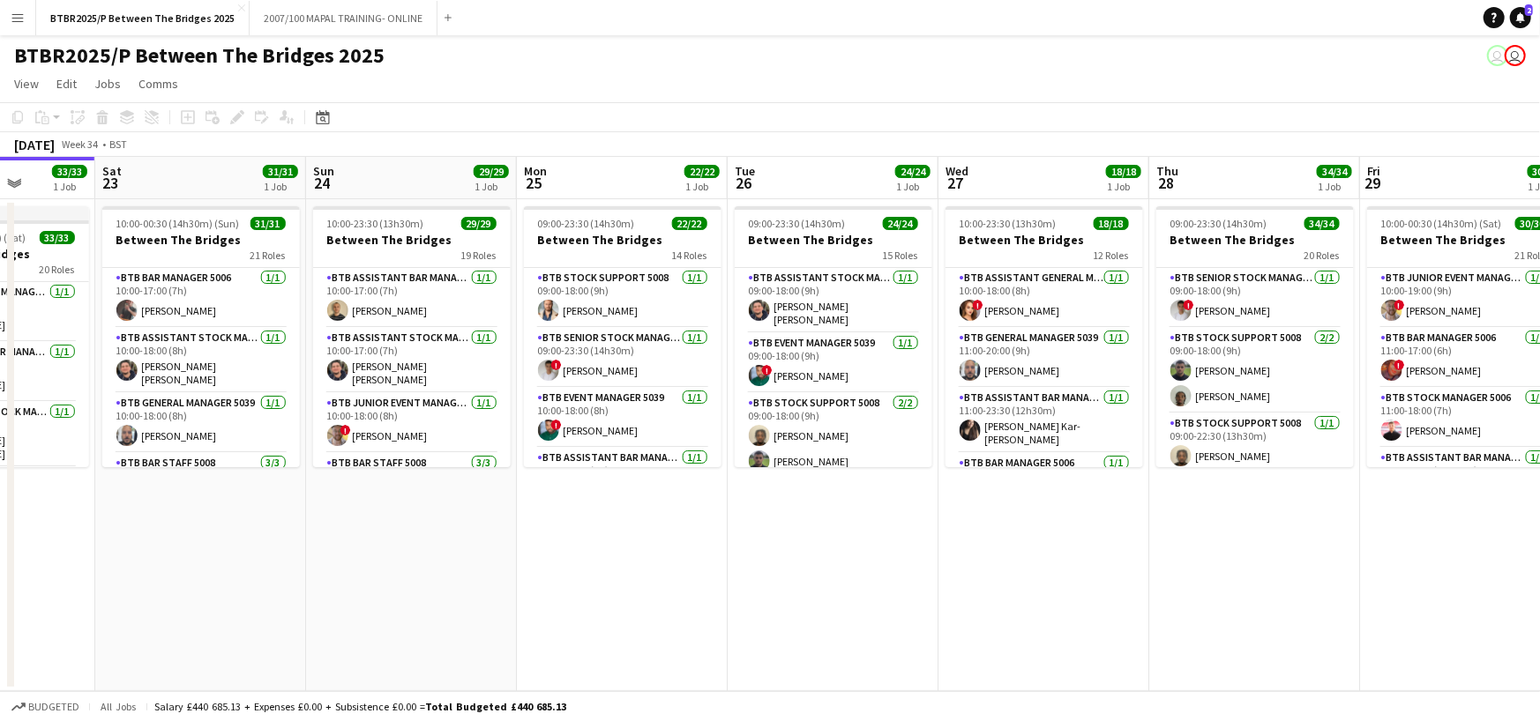
click at [901, 95] on app-page-menu "View Day view expanded Day view collapsed Month view Date picker Jump to [DATE]…" at bounding box center [770, 86] width 1540 height 34
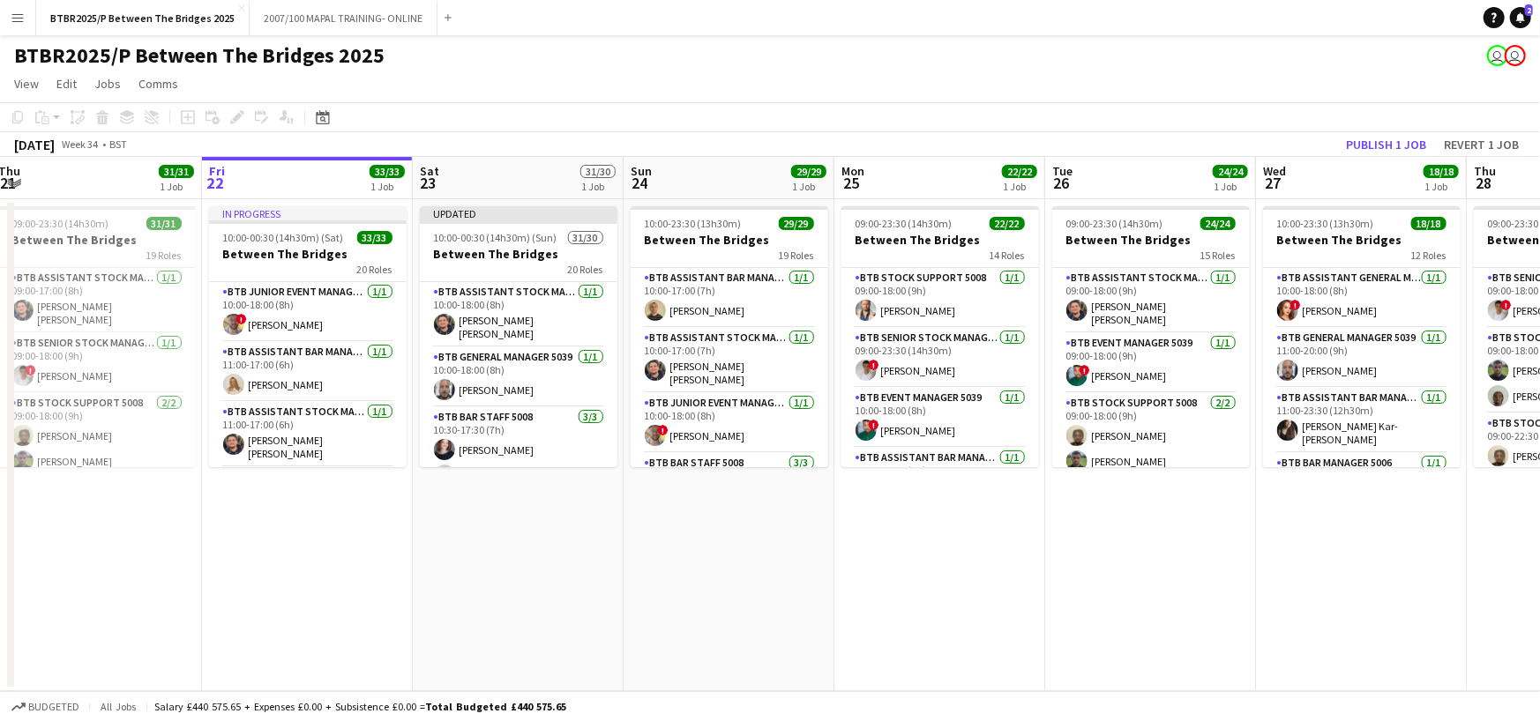
scroll to position [0, 556]
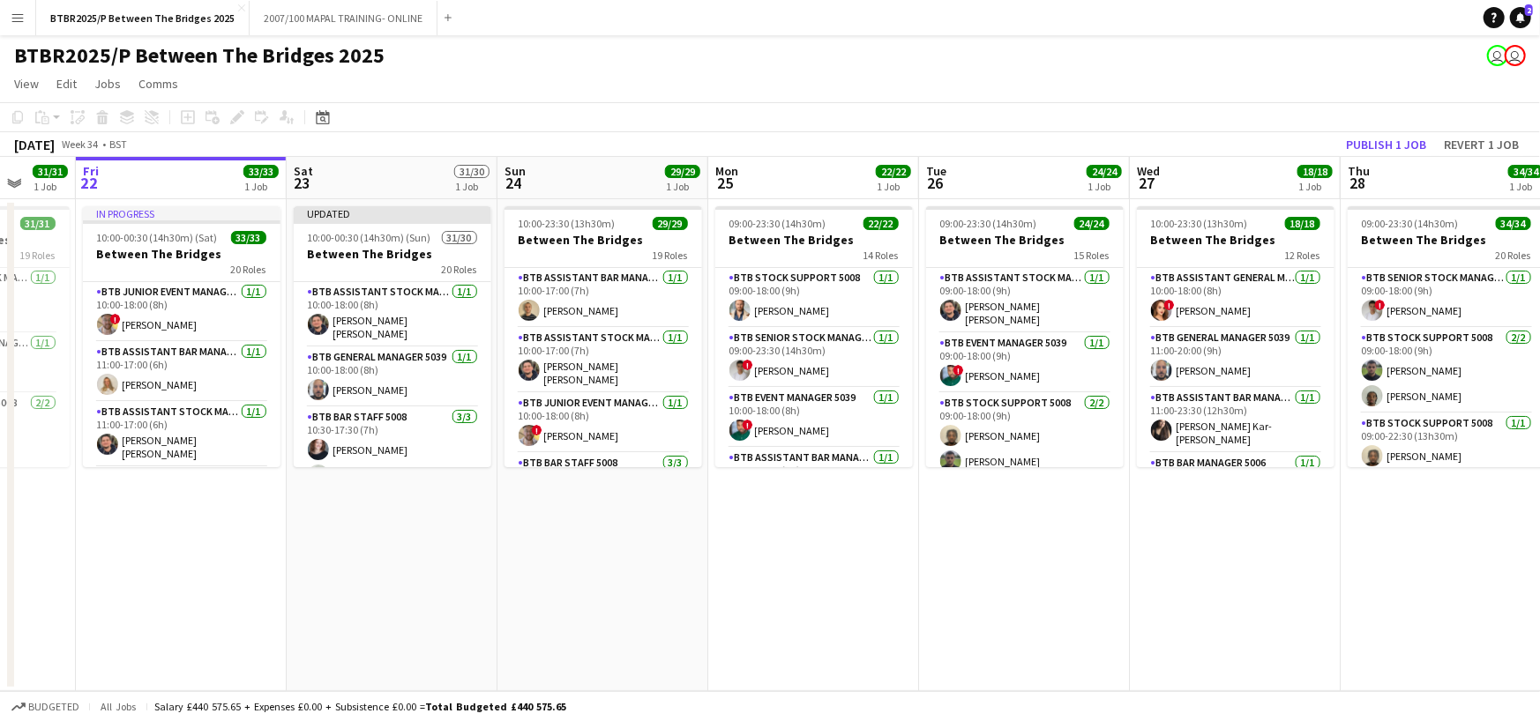
drag, startPoint x: 994, startPoint y: 174, endPoint x: 1395, endPoint y: 181, distance: 401.3
click at [1395, 181] on app-calendar-viewport "Tue 19 21/21 1 Job Wed 20 18/18 1 Job Thu 21 31/31 1 Job Fri 22 33/33 1 Job Sat…" at bounding box center [770, 424] width 1540 height 534
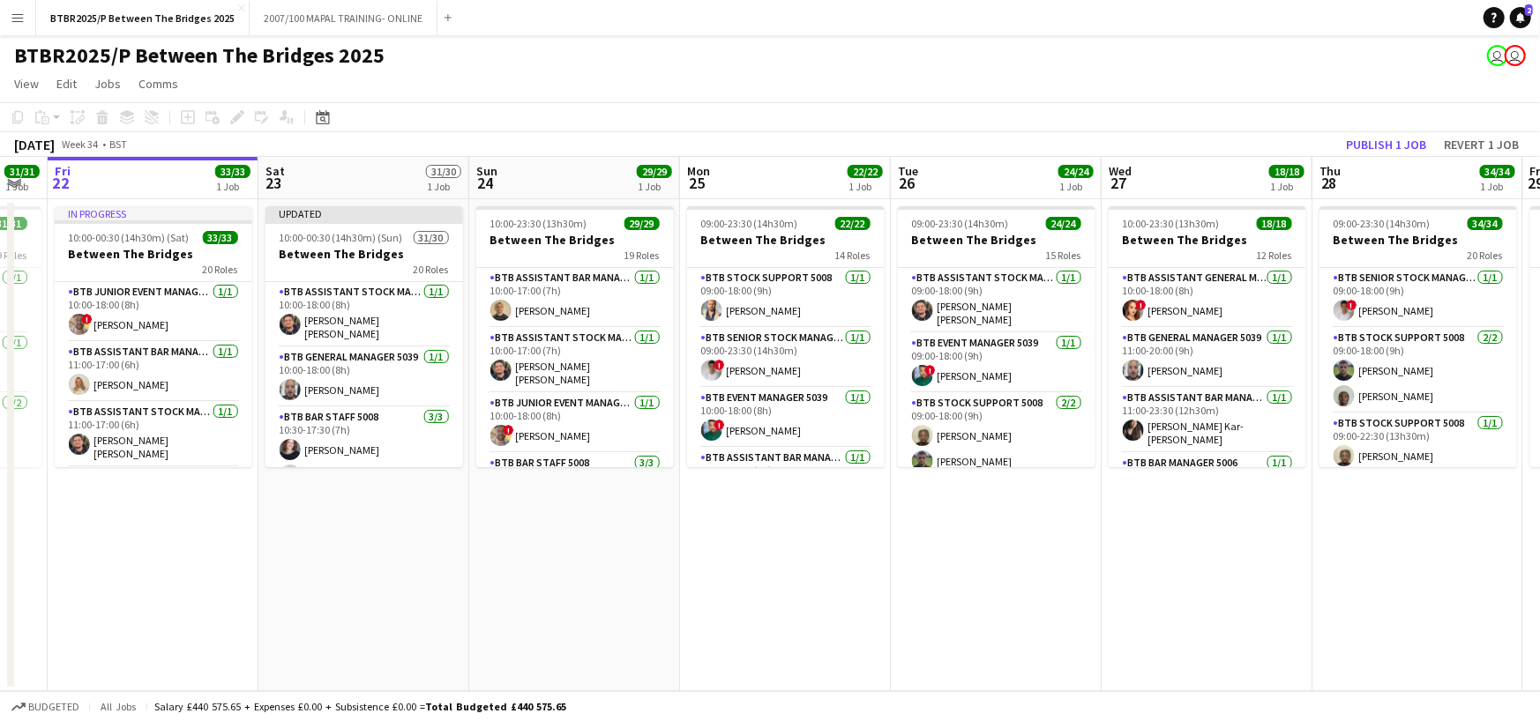
drag, startPoint x: 1305, startPoint y: 177, endPoint x: 1064, endPoint y: 195, distance: 241.4
click at [1065, 194] on app-calendar-viewport "Mon 18 3/3 1 Job Tue 19 21/21 1 Job Wed 20 18/18 1 Job Thu 21 31/31 1 Job Fri 2…" at bounding box center [770, 424] width 1540 height 534
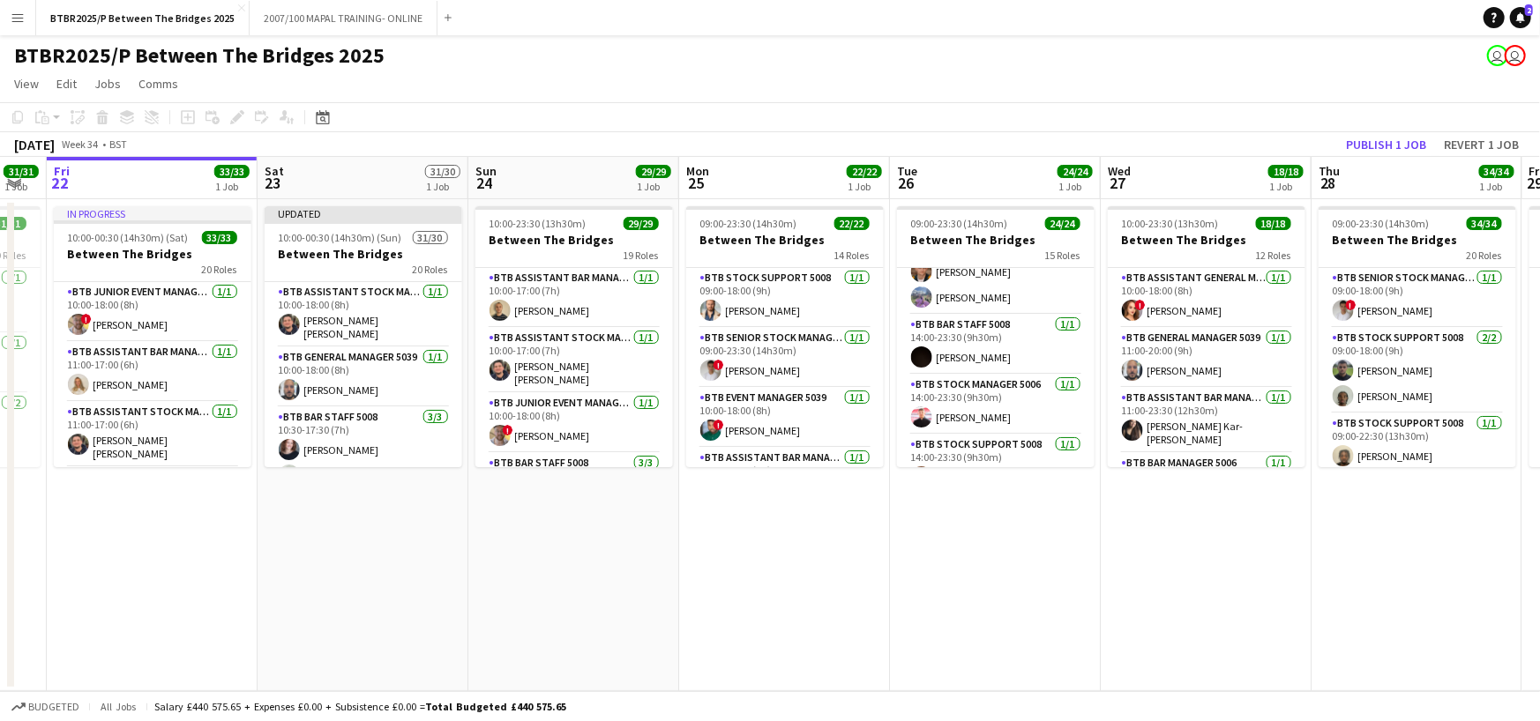
scroll to position [705, 0]
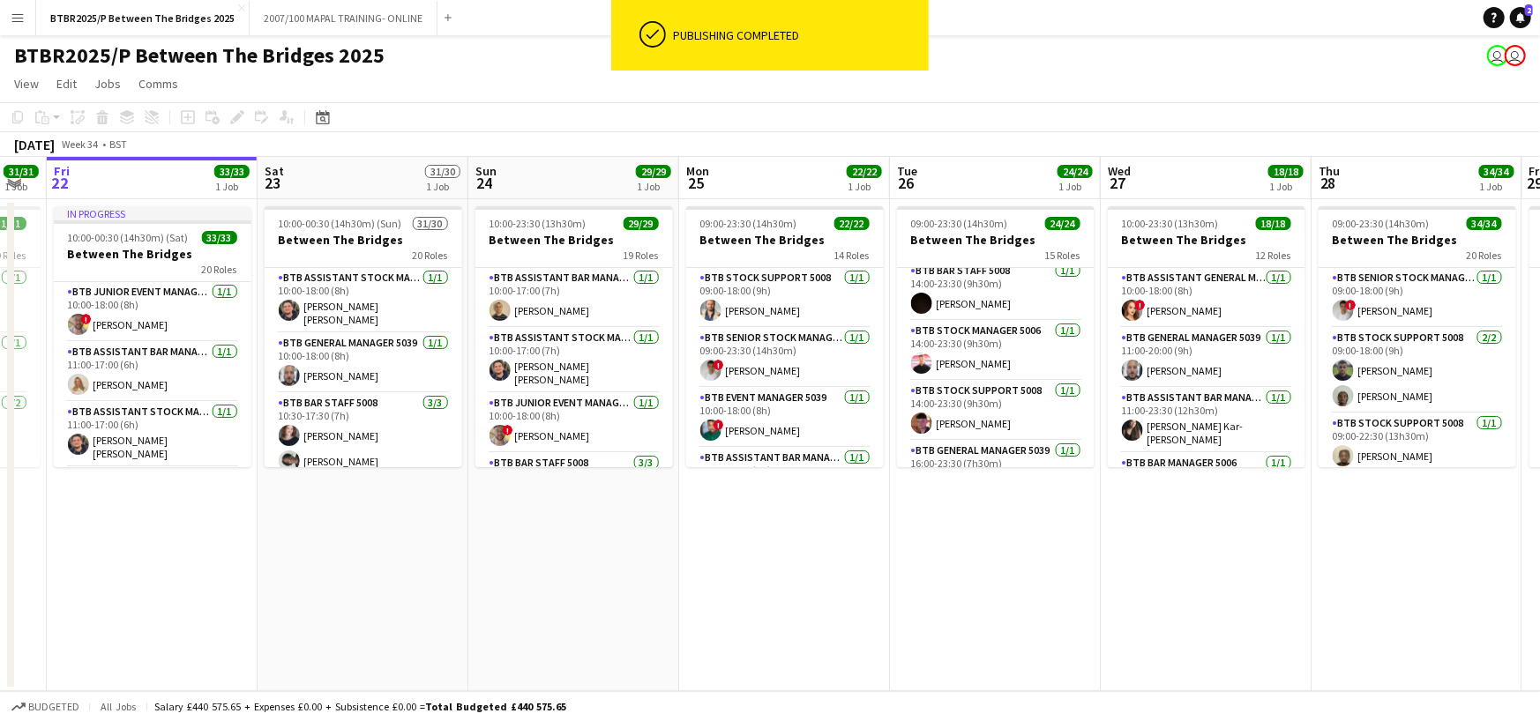
click at [1010, 61] on div "BTBR2025/P Between The Bridges 2025 user user" at bounding box center [770, 52] width 1540 height 34
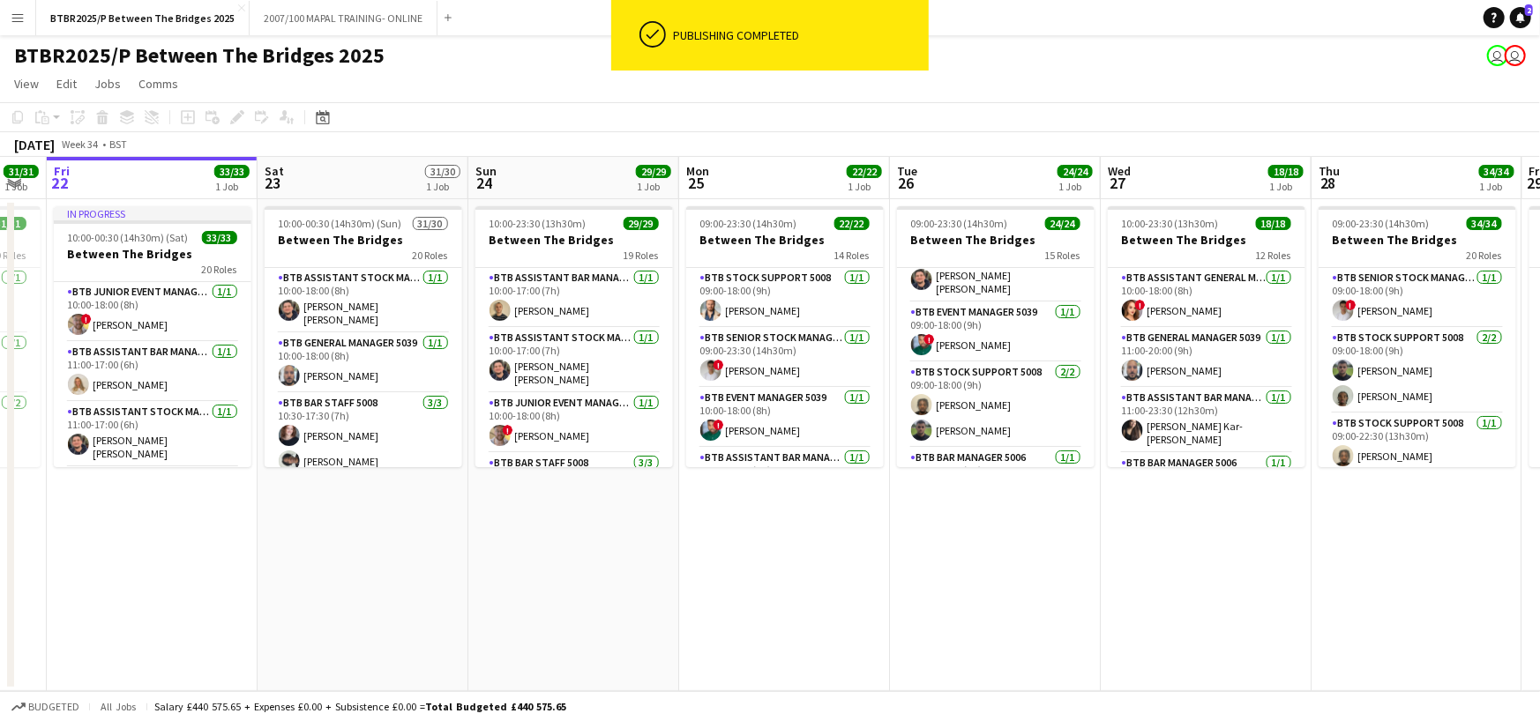
scroll to position [0, 0]
